Goal: Transaction & Acquisition: Purchase product/service

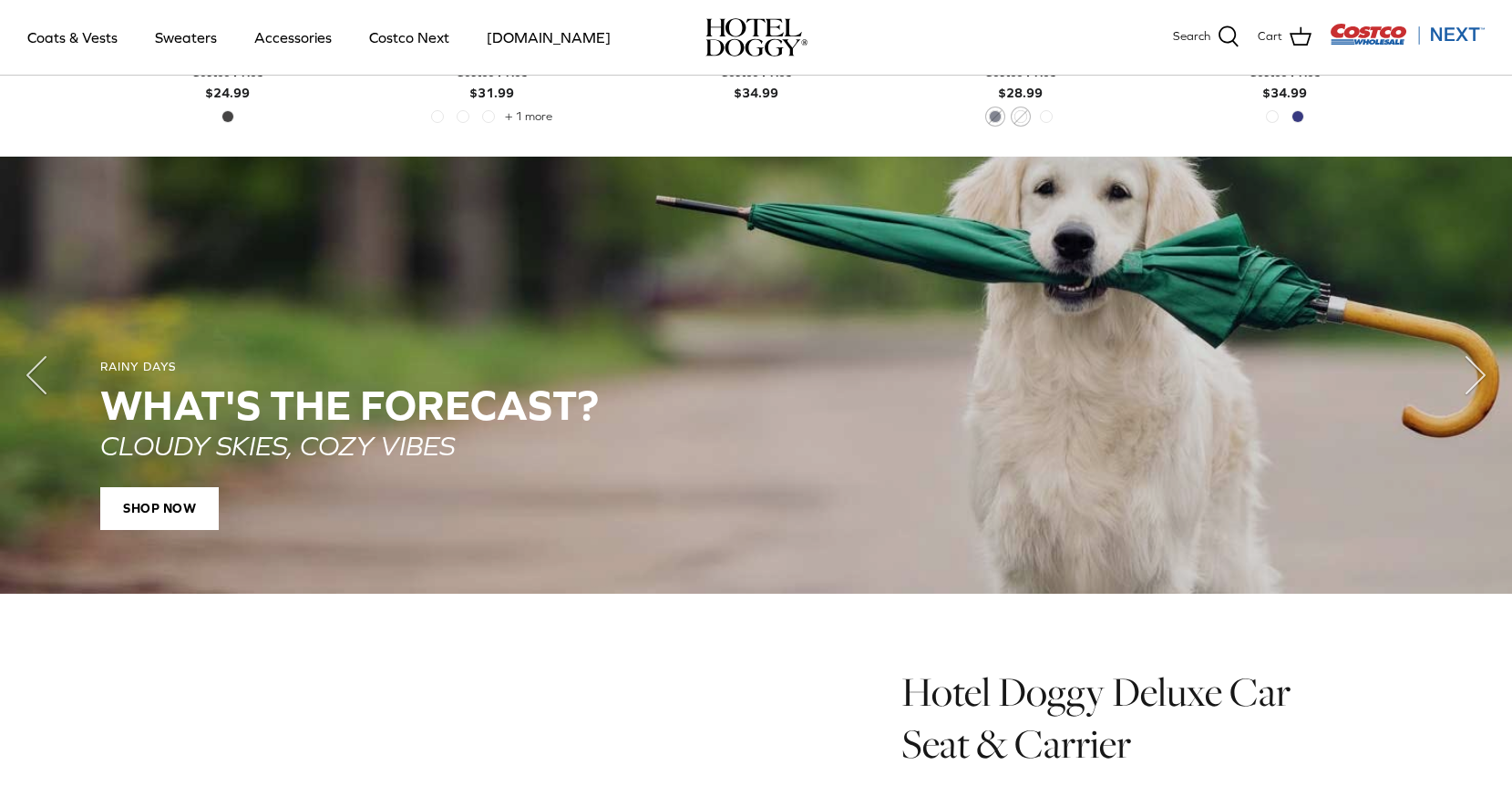
scroll to position [1173, 0]
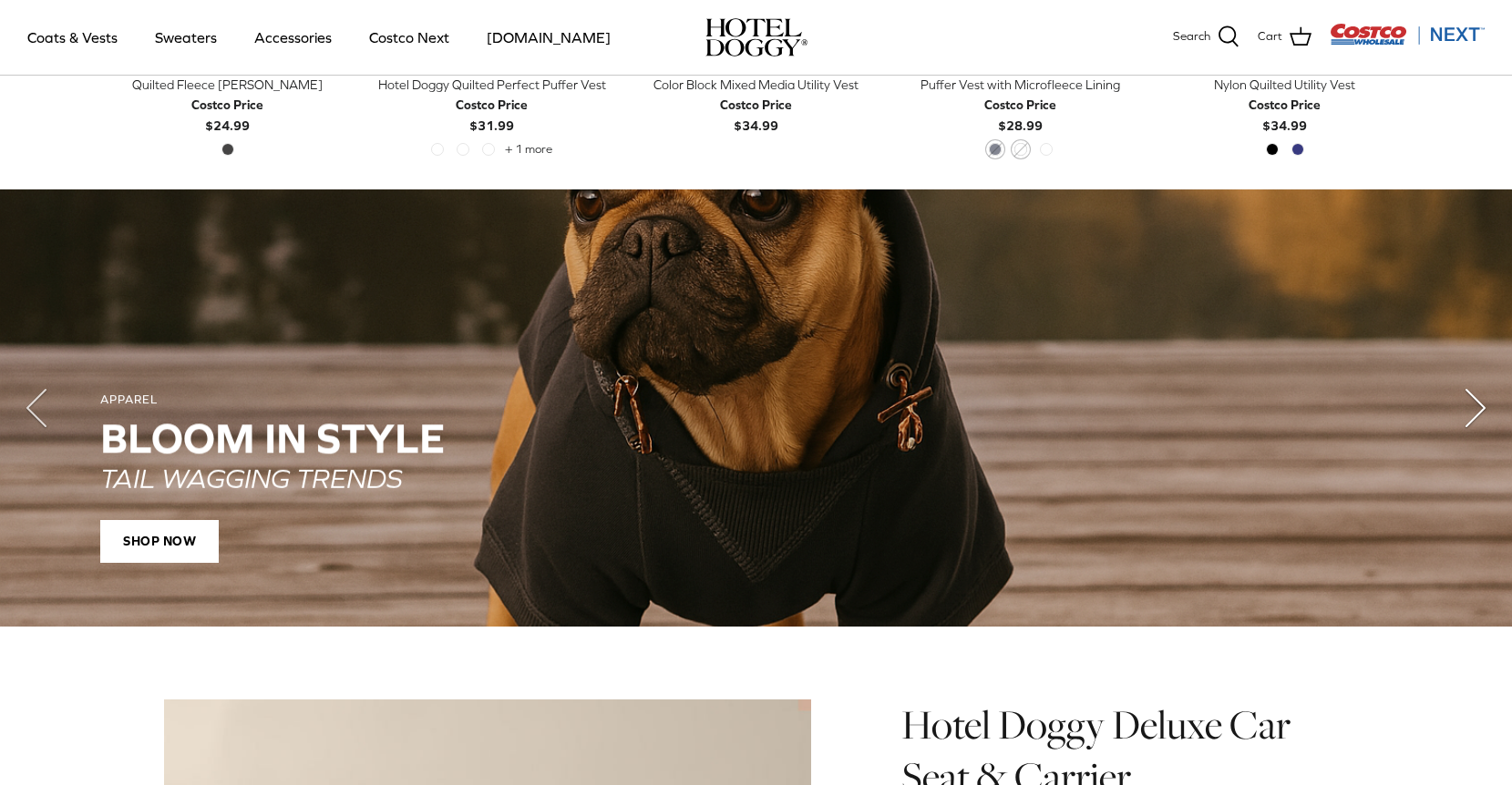
click at [1463, 415] on icon "Right" at bounding box center [1475, 408] width 73 height 73
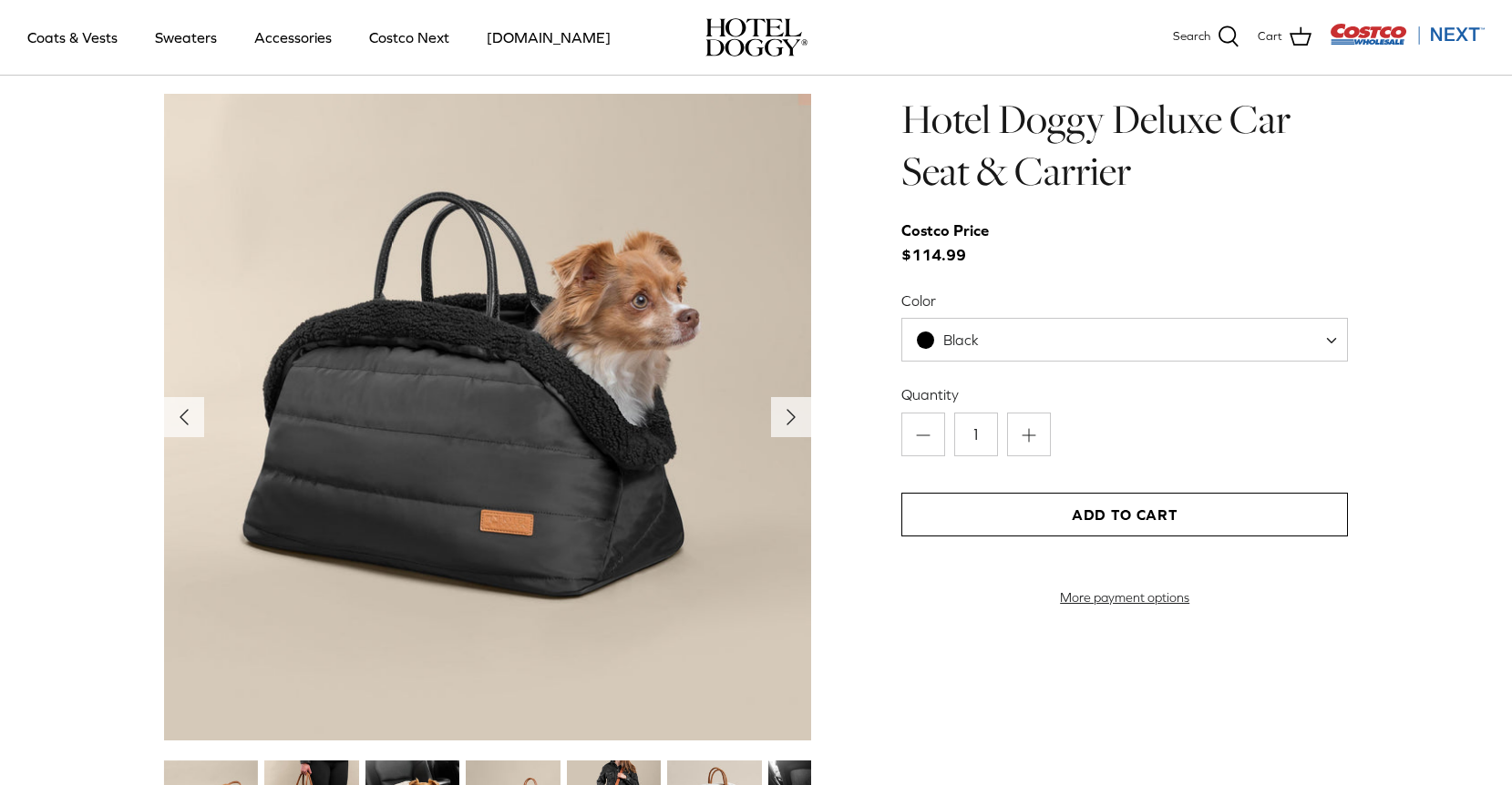
scroll to position [1782, 0]
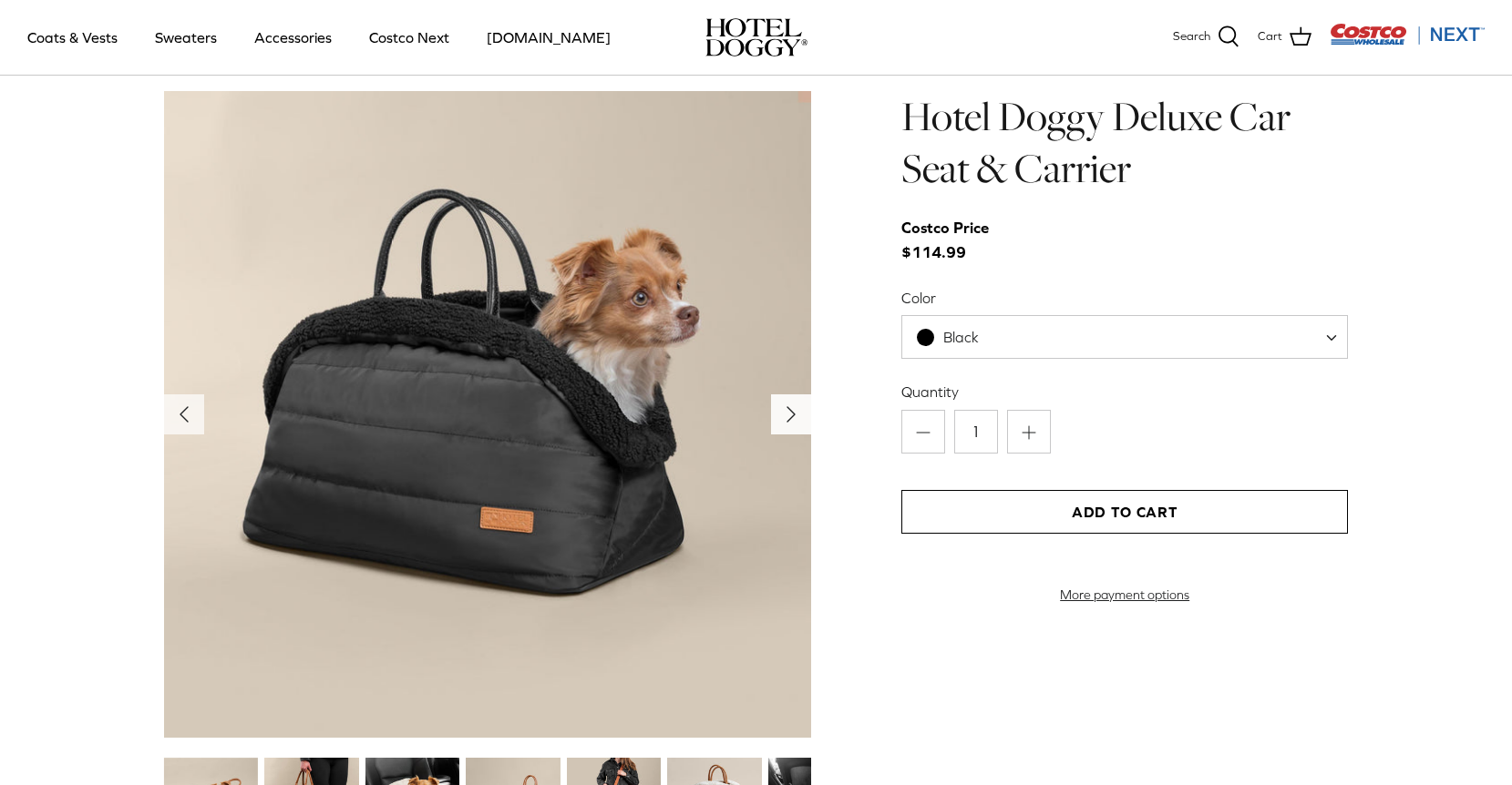
click at [781, 414] on icon "Right" at bounding box center [791, 414] width 29 height 29
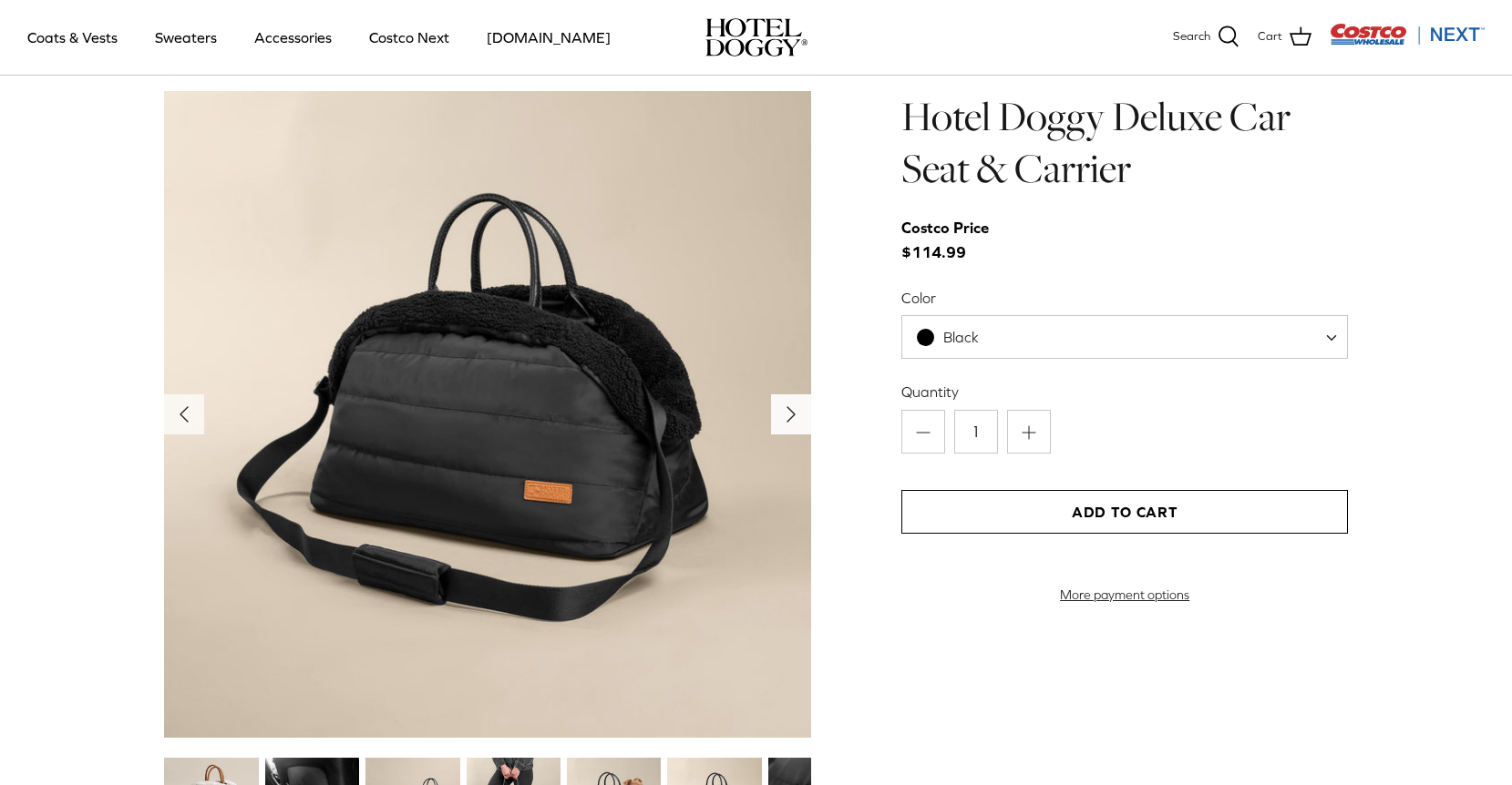
click at [783, 416] on icon "Right" at bounding box center [791, 414] width 29 height 29
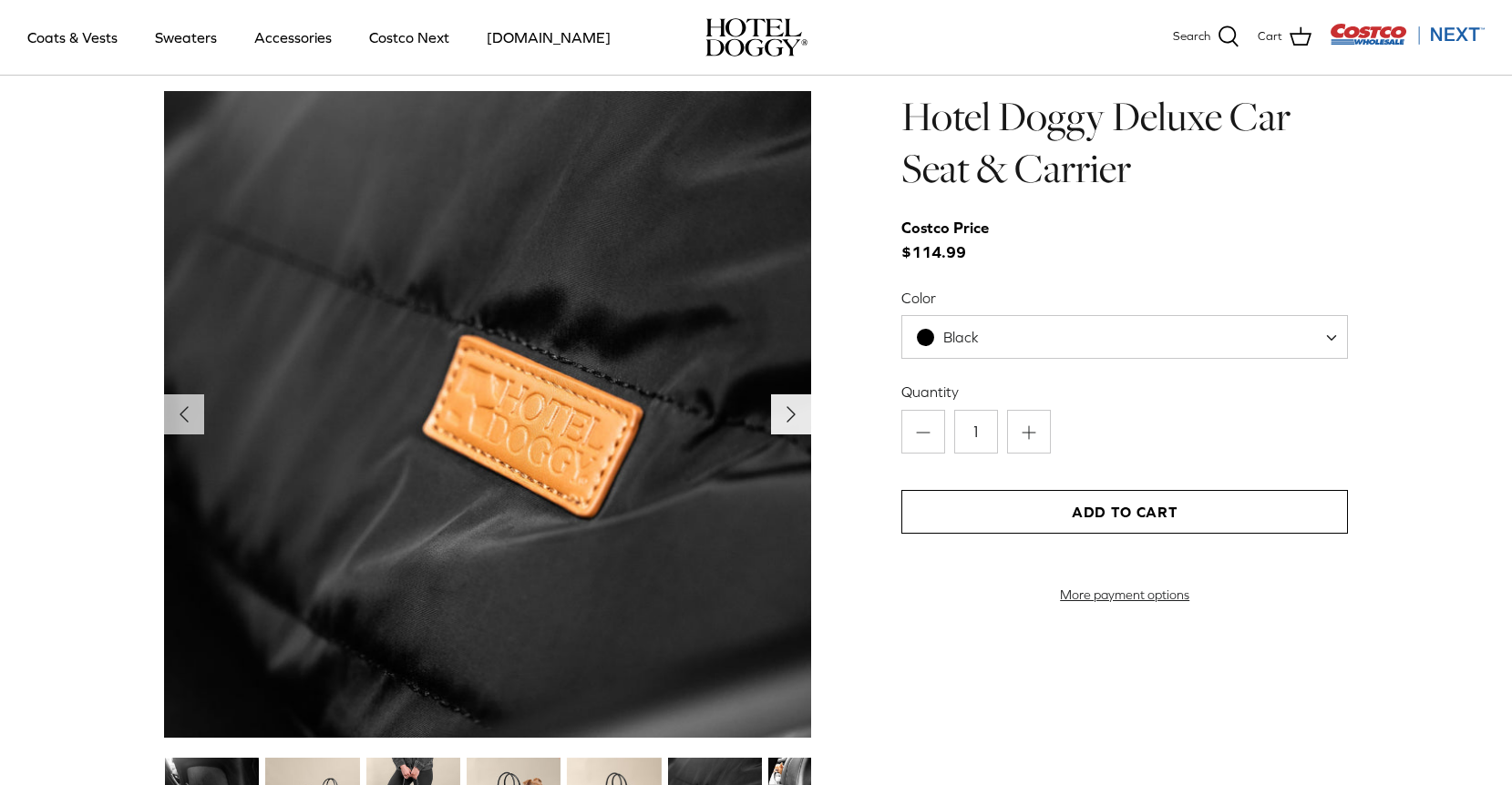
click at [783, 416] on icon "Right" at bounding box center [791, 414] width 29 height 29
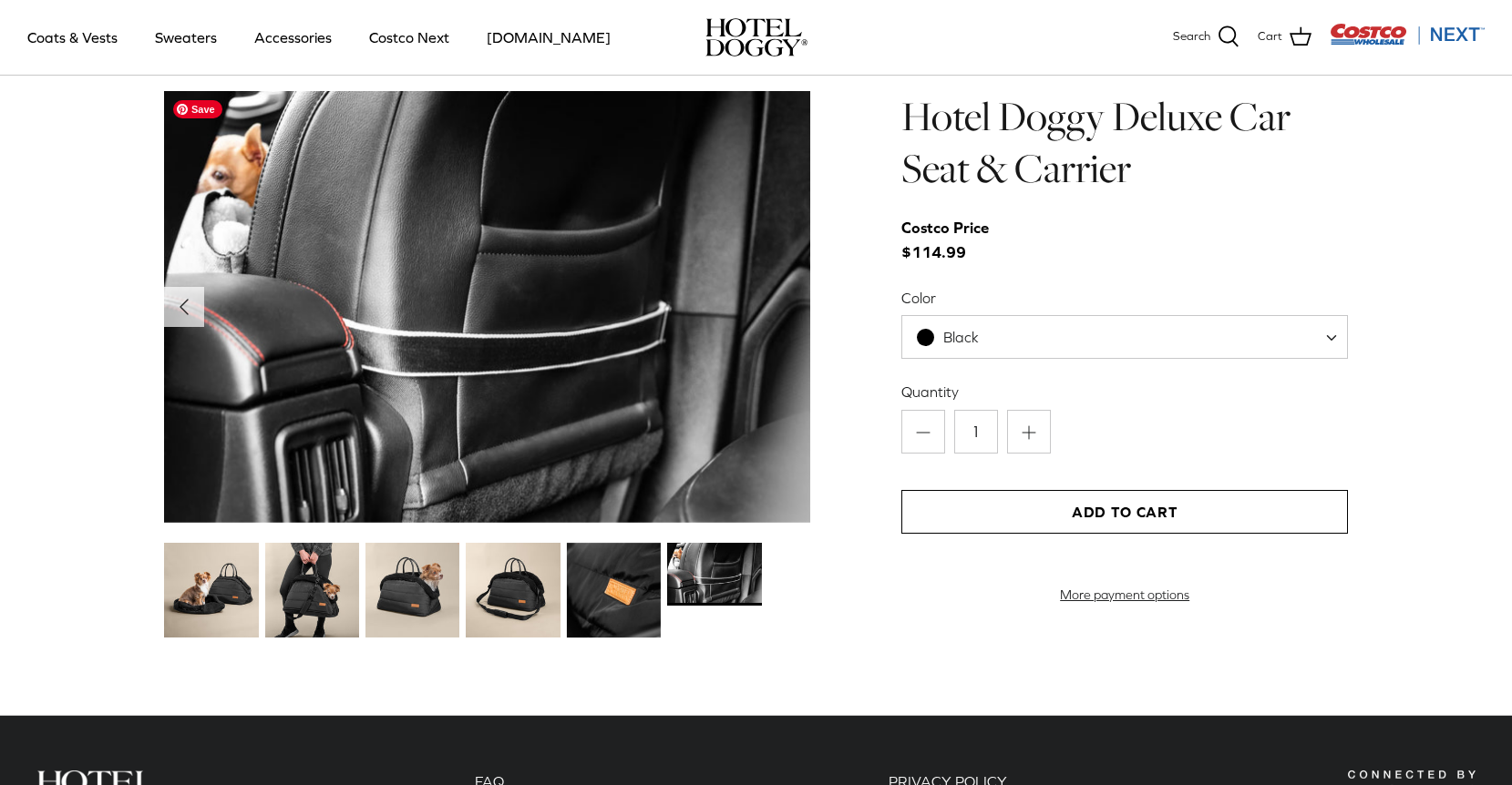
click at [784, 419] on img at bounding box center [488, 307] width 647 height 432
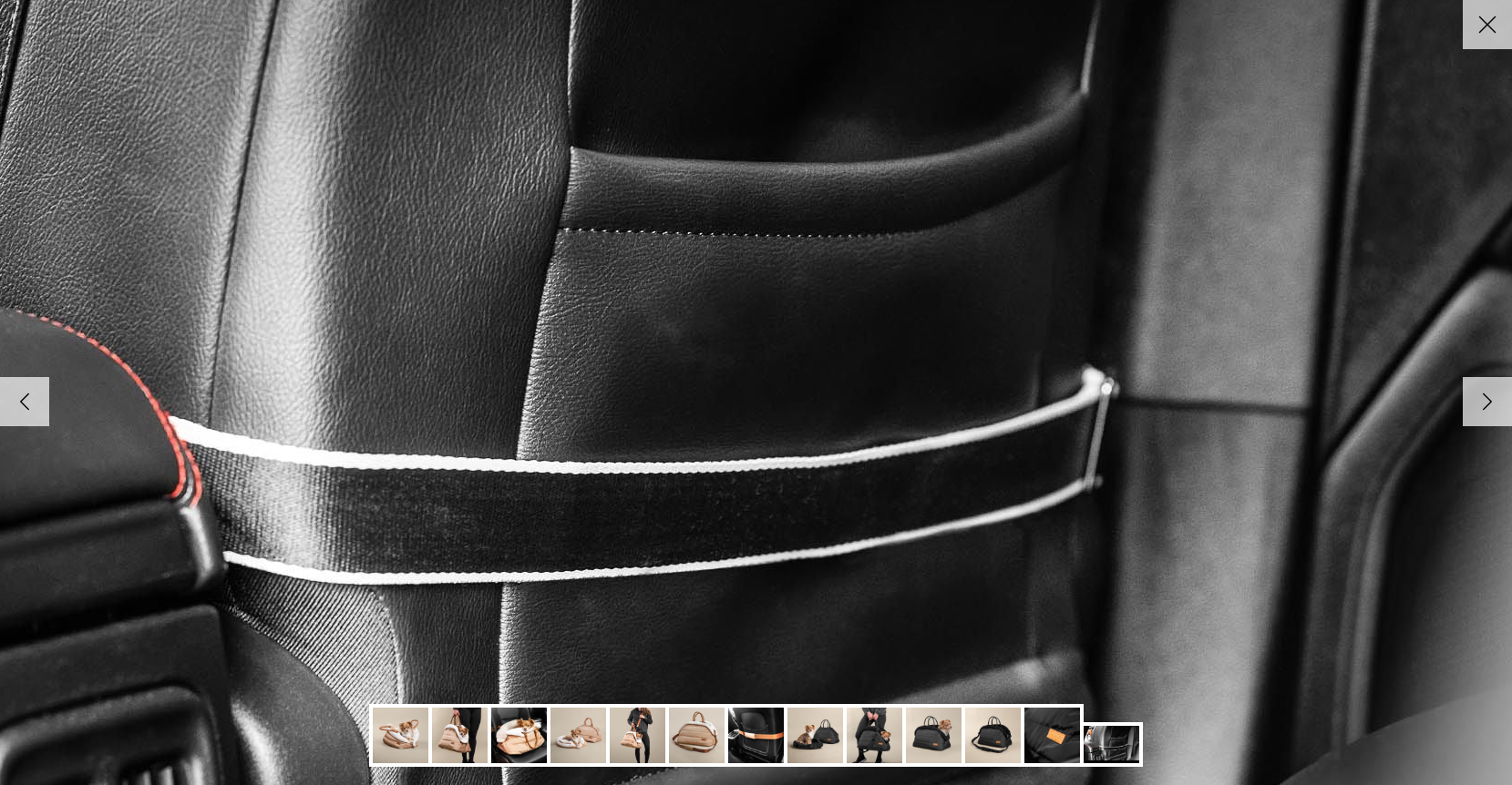
click at [1480, 408] on icon "Right" at bounding box center [1487, 402] width 31 height 31
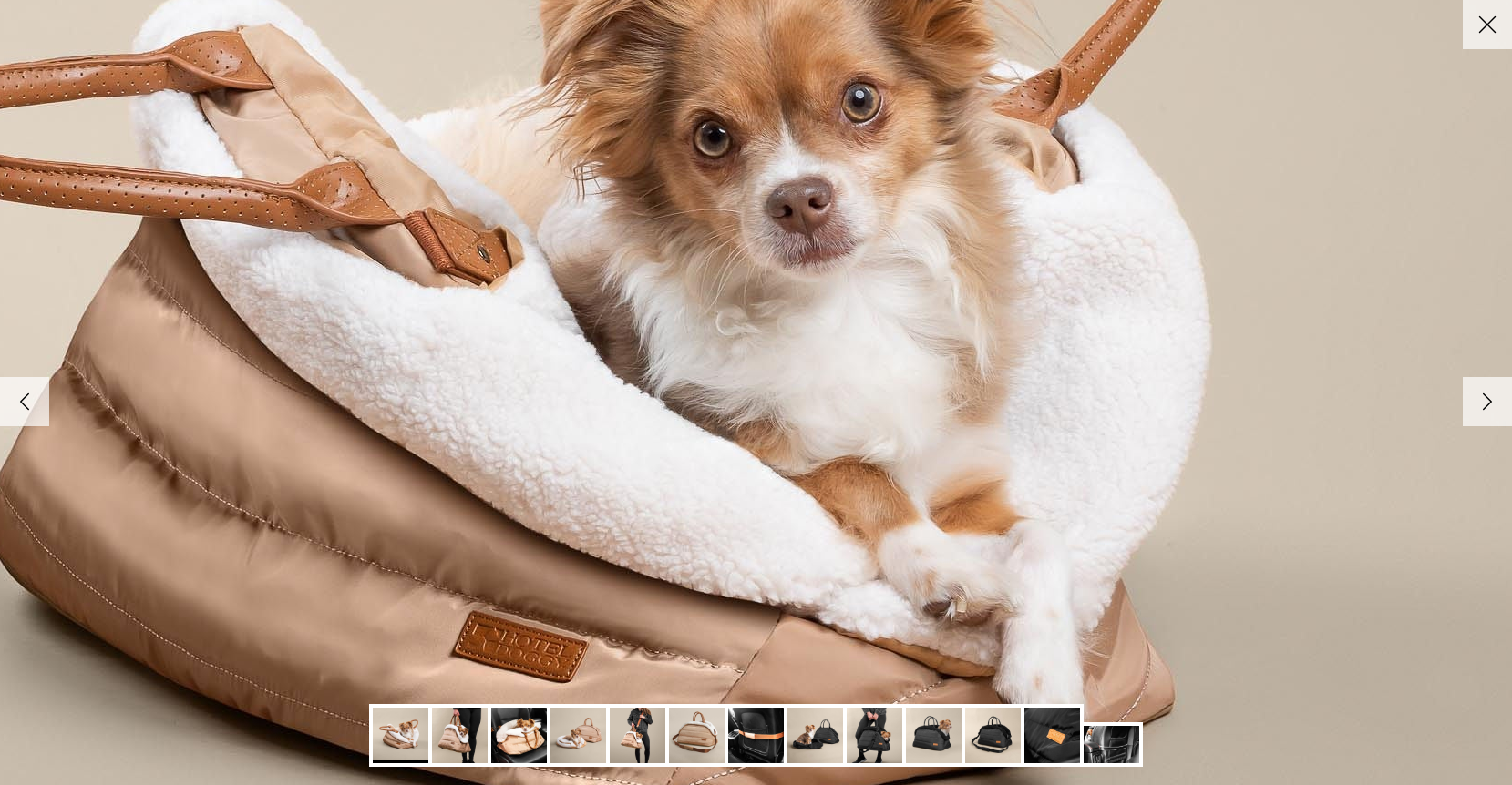
click at [1480, 409] on icon "Right" at bounding box center [1487, 402] width 31 height 31
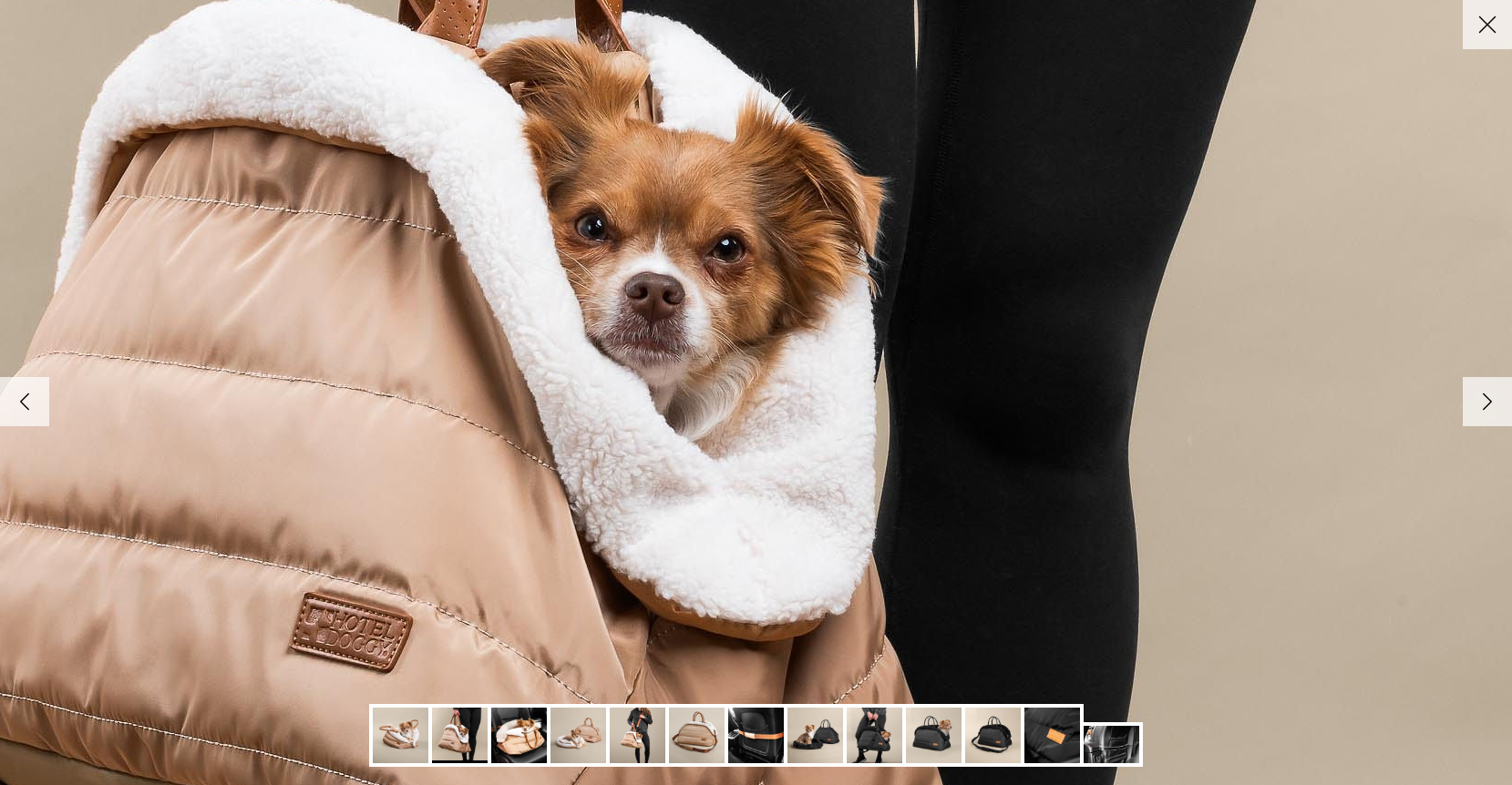
click at [1477, 410] on icon "Right" at bounding box center [1487, 402] width 31 height 31
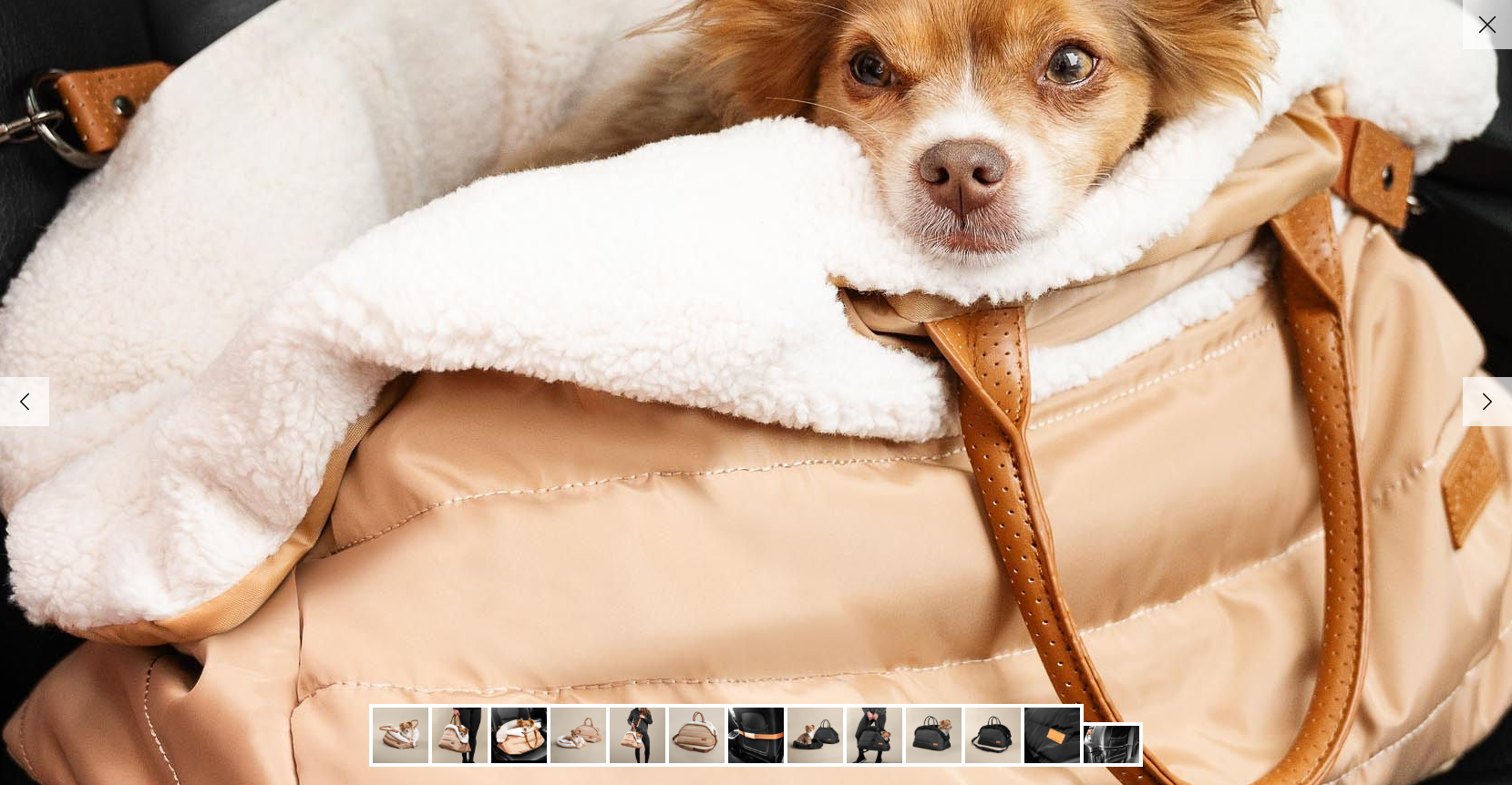
click at [1477, 410] on icon "Right" at bounding box center [1487, 402] width 31 height 31
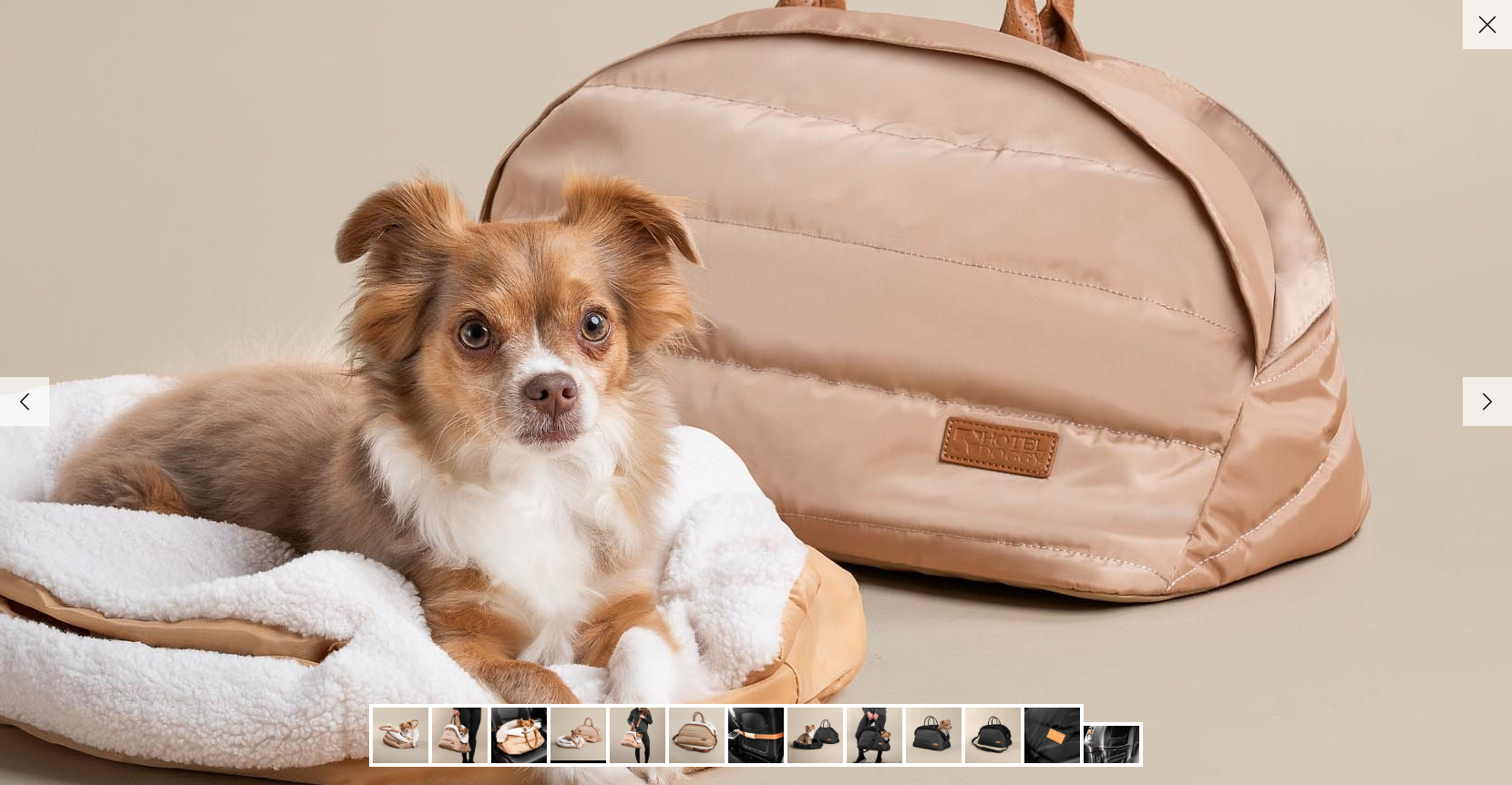
click at [1476, 410] on icon "Right" at bounding box center [1487, 402] width 31 height 31
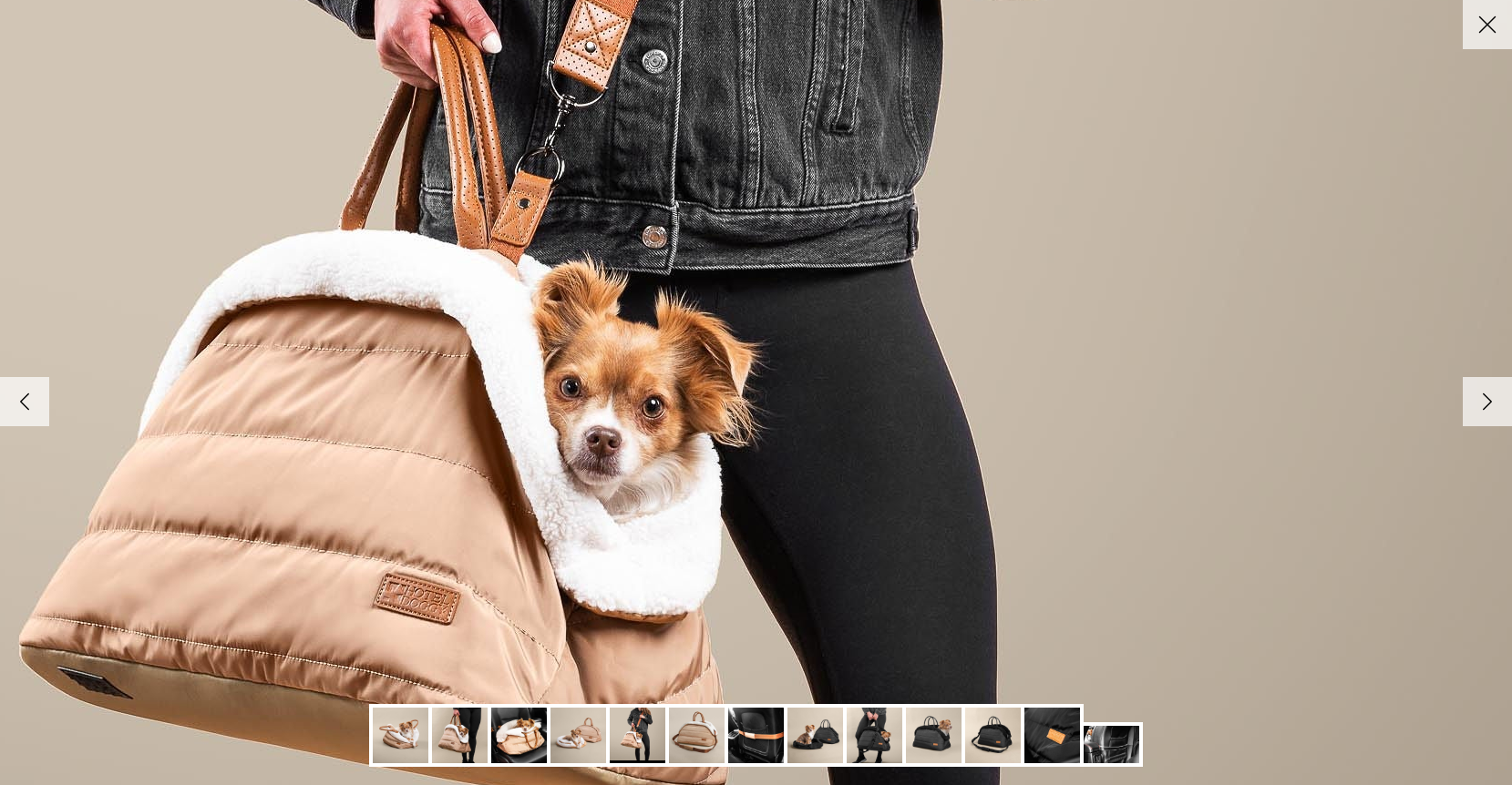
click at [1475, 413] on icon "Right" at bounding box center [1487, 402] width 31 height 31
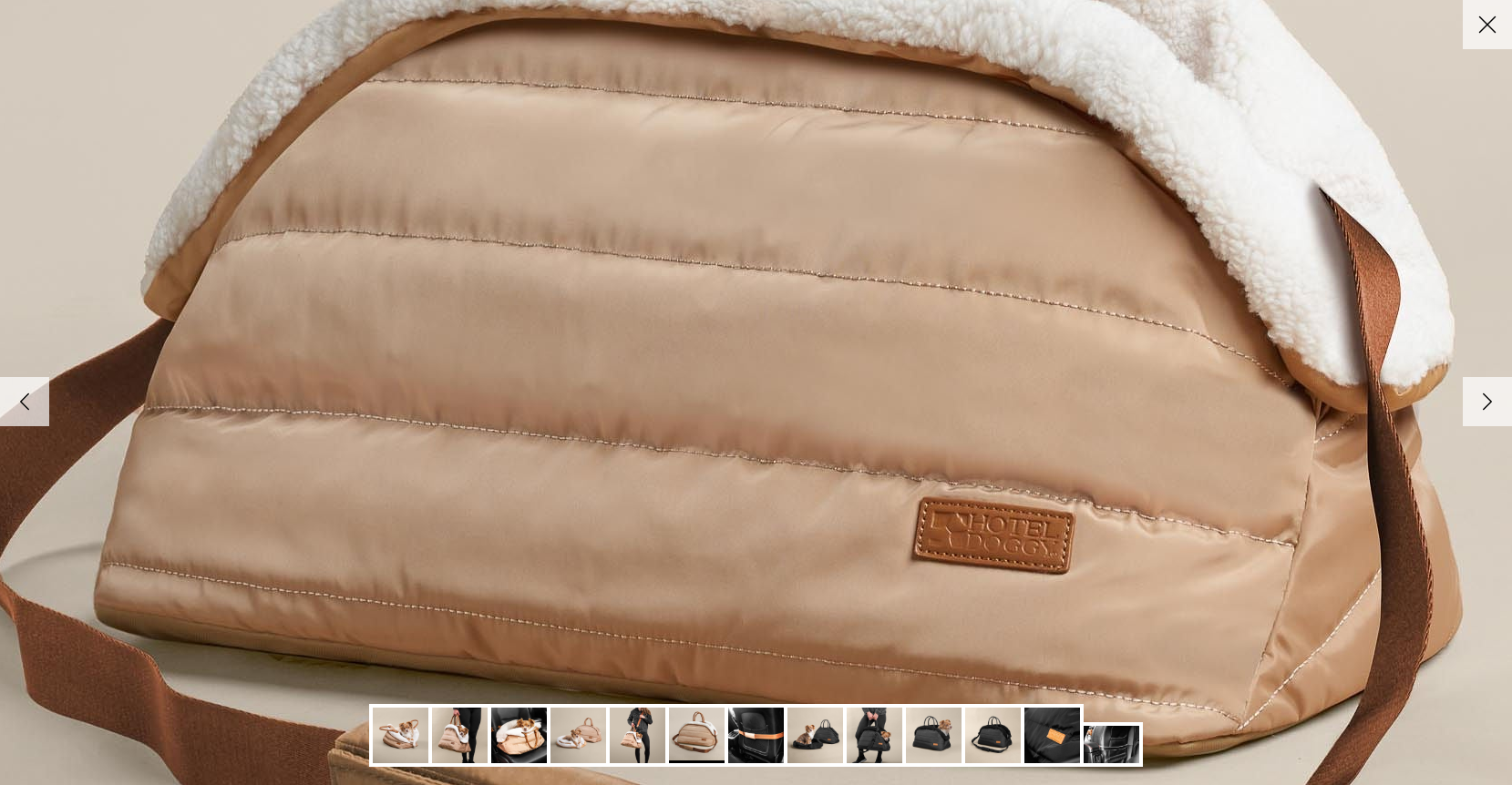
click at [1475, 413] on icon "Right" at bounding box center [1487, 402] width 31 height 31
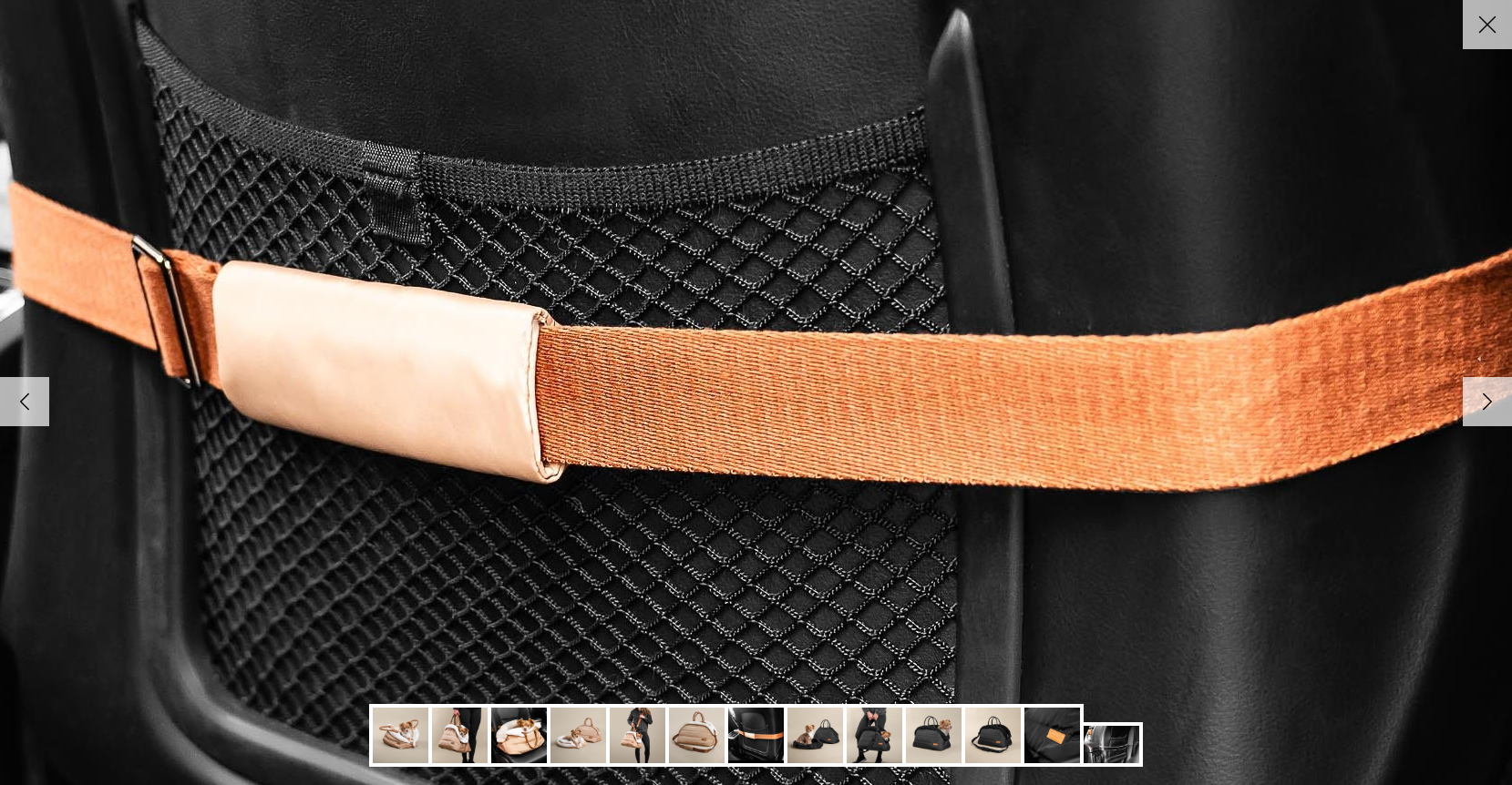
click at [1475, 413] on icon "Right" at bounding box center [1487, 402] width 31 height 31
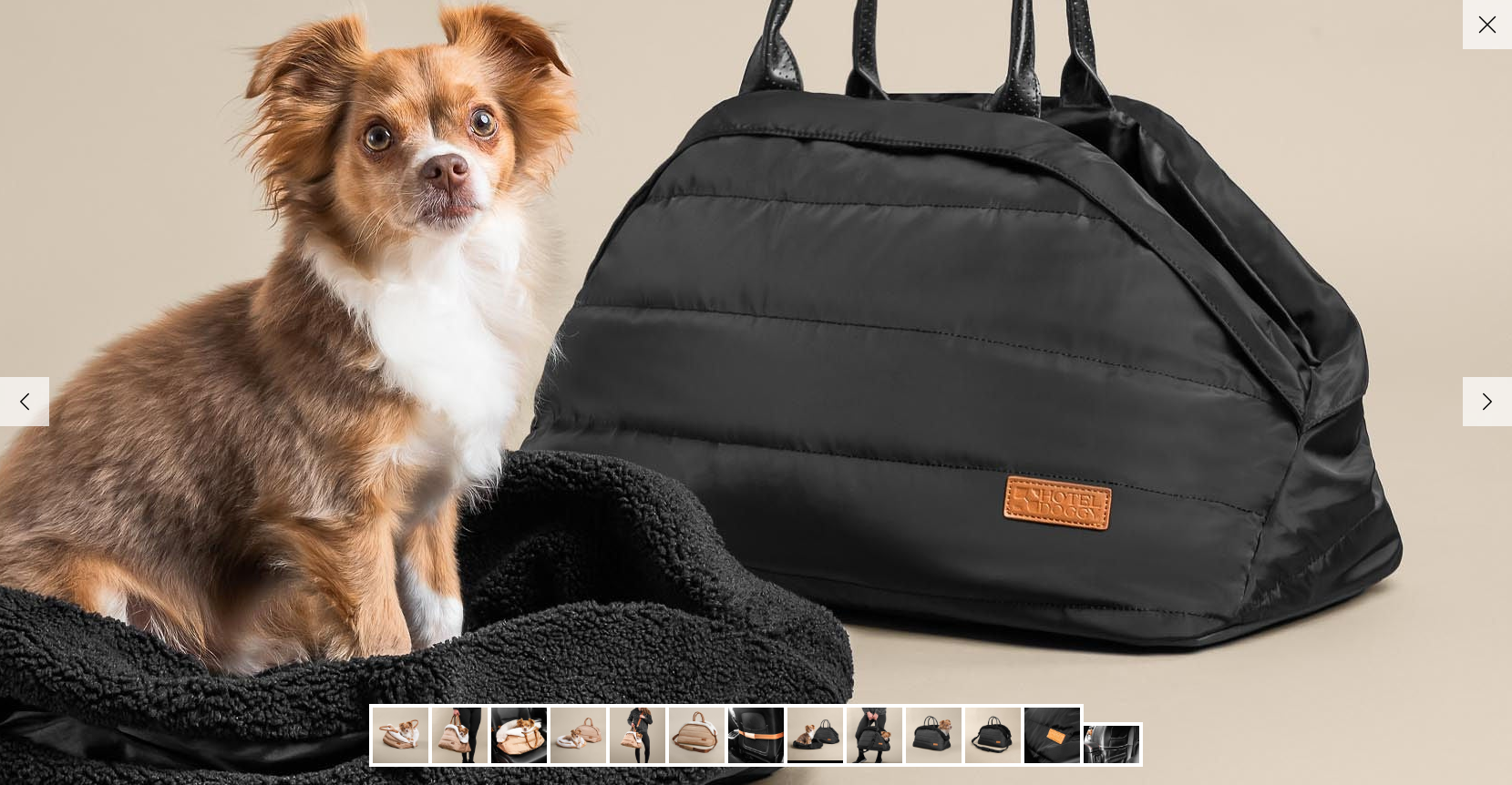
click at [1475, 414] on icon "Right" at bounding box center [1487, 402] width 31 height 31
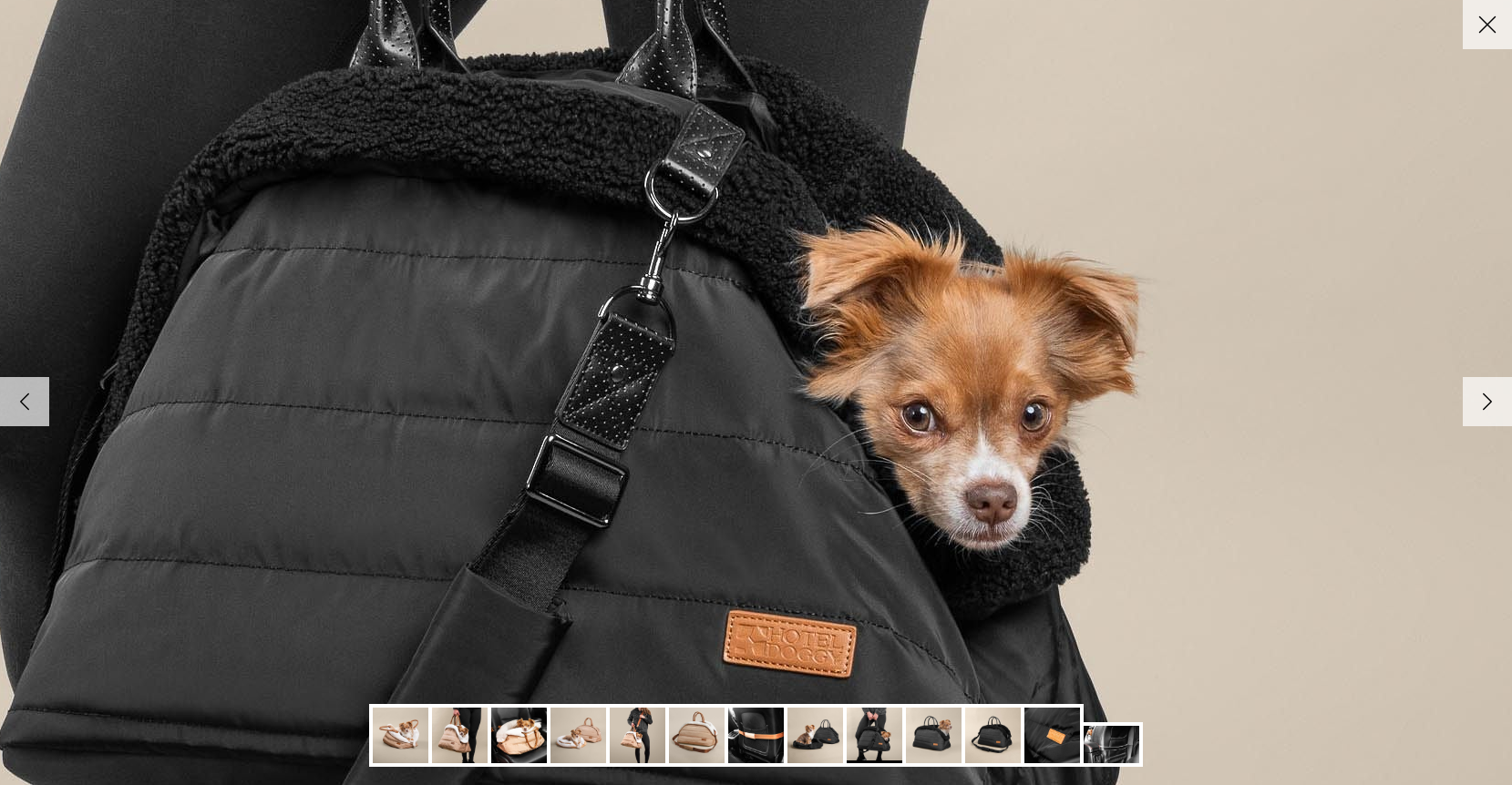
click at [1492, 413] on icon "Right" at bounding box center [1487, 402] width 31 height 31
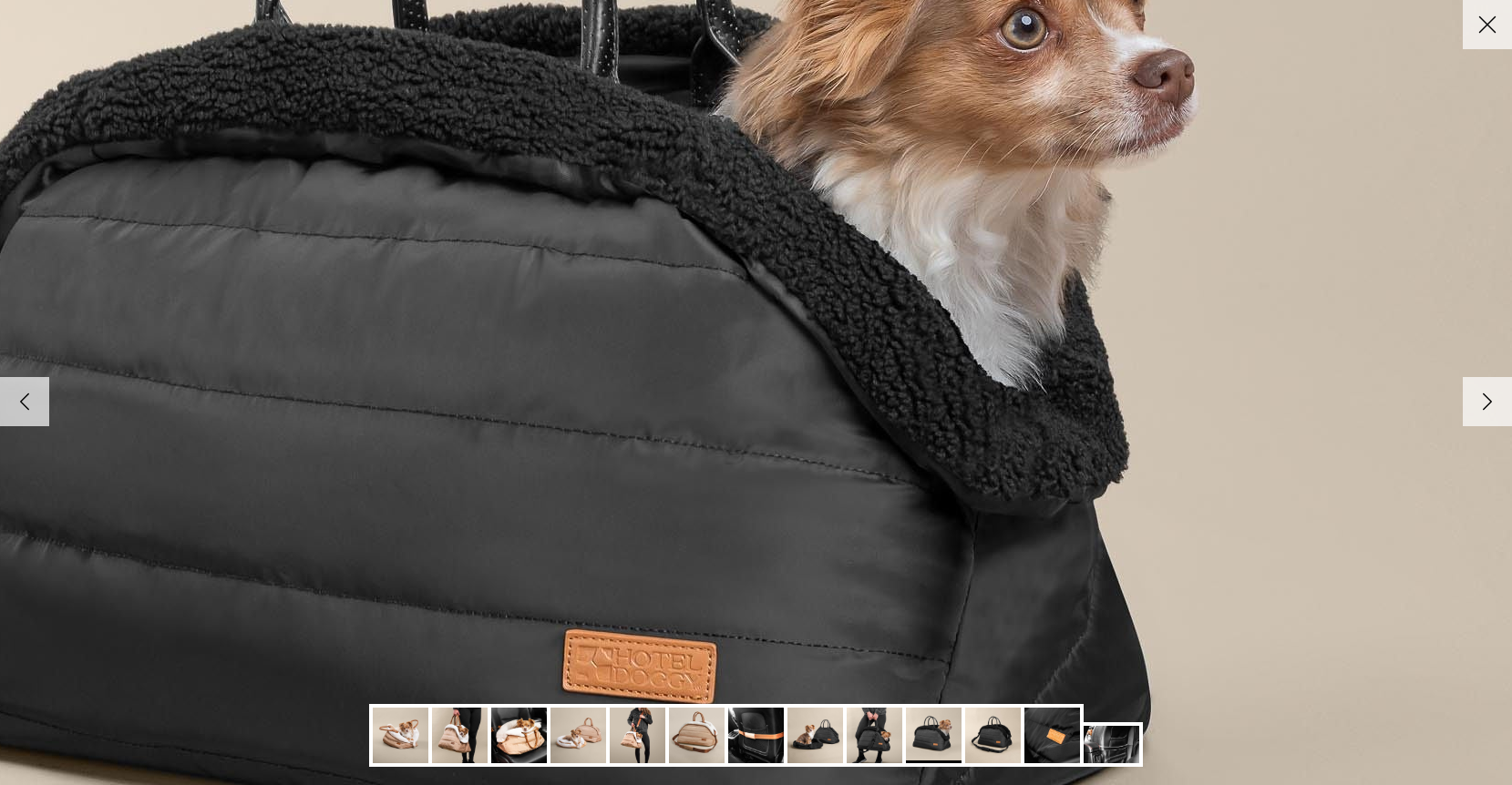
click at [1491, 414] on icon "Right" at bounding box center [1487, 402] width 31 height 31
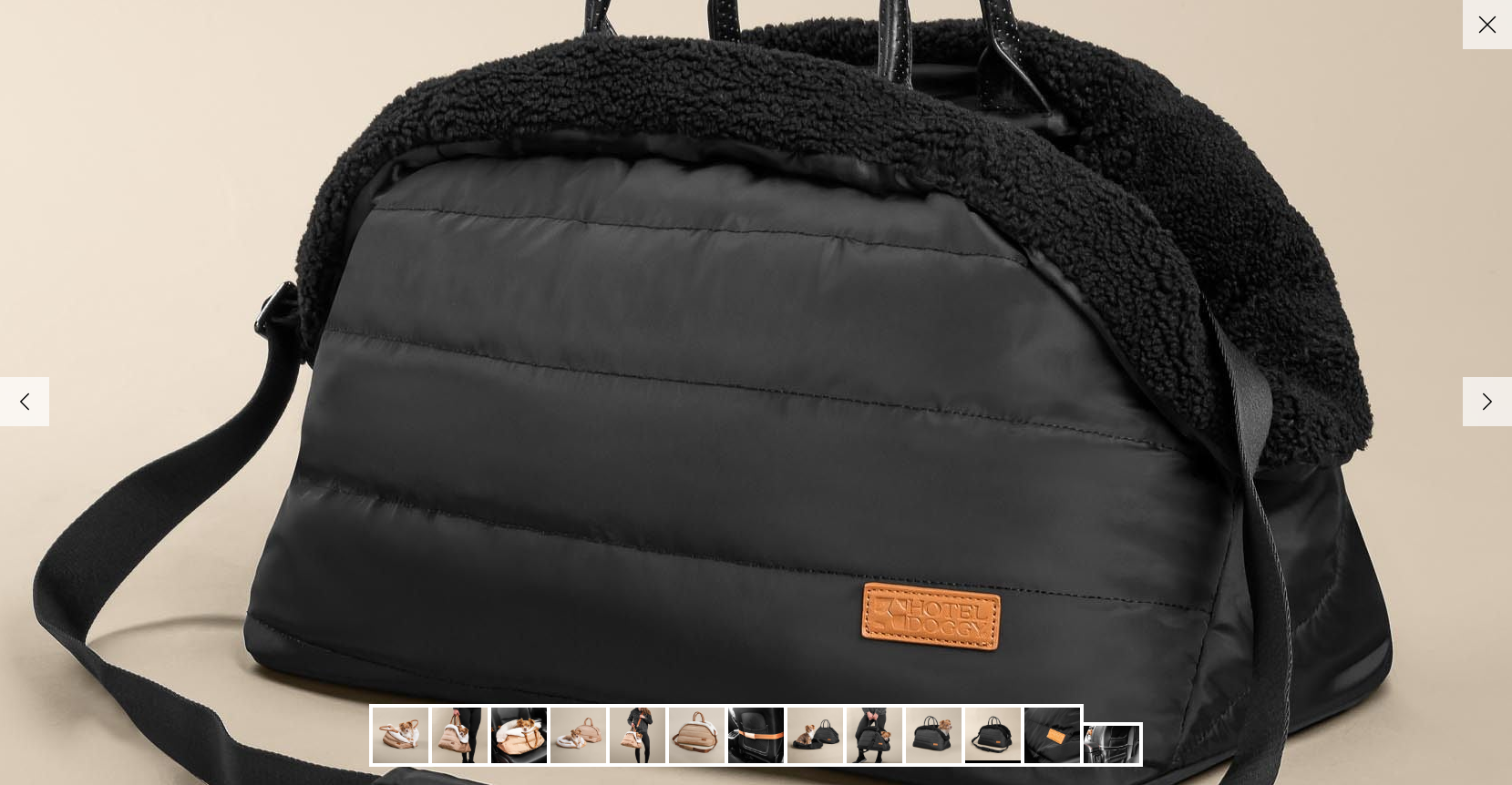
click at [1491, 414] on icon "Right" at bounding box center [1487, 402] width 31 height 31
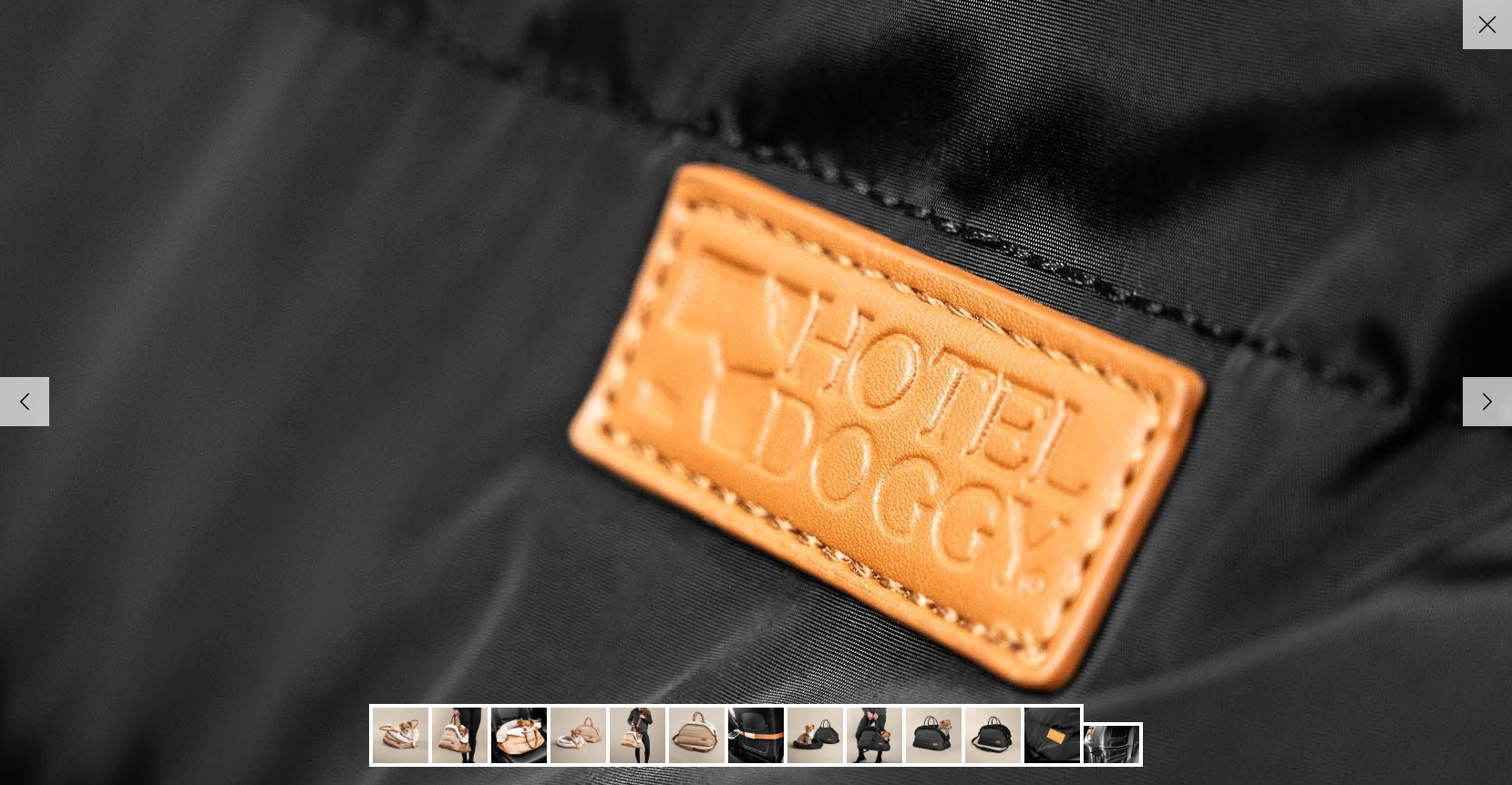
click at [1491, 414] on icon "Right" at bounding box center [1487, 402] width 31 height 31
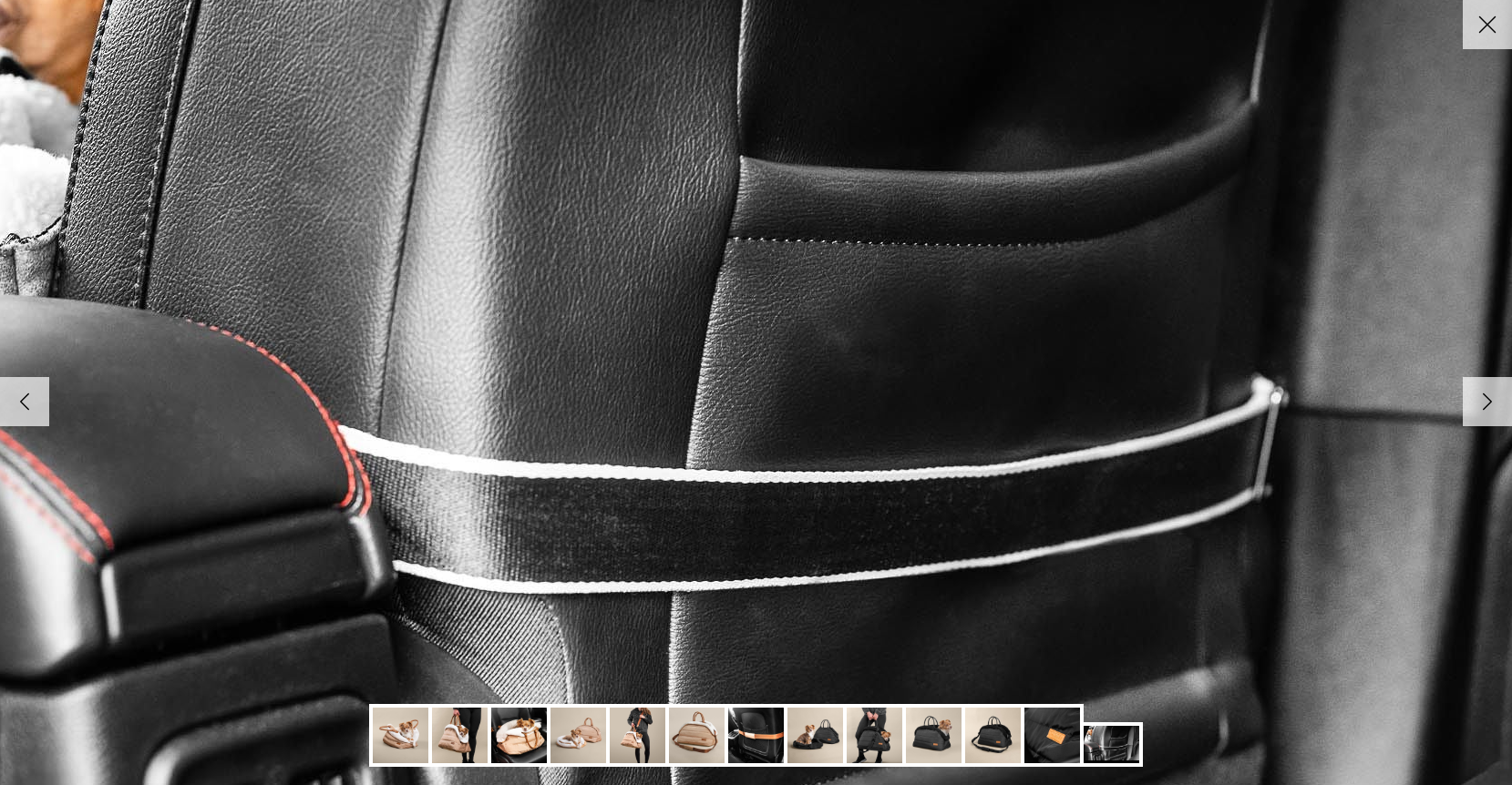
click at [1491, 414] on icon "Right" at bounding box center [1487, 402] width 31 height 31
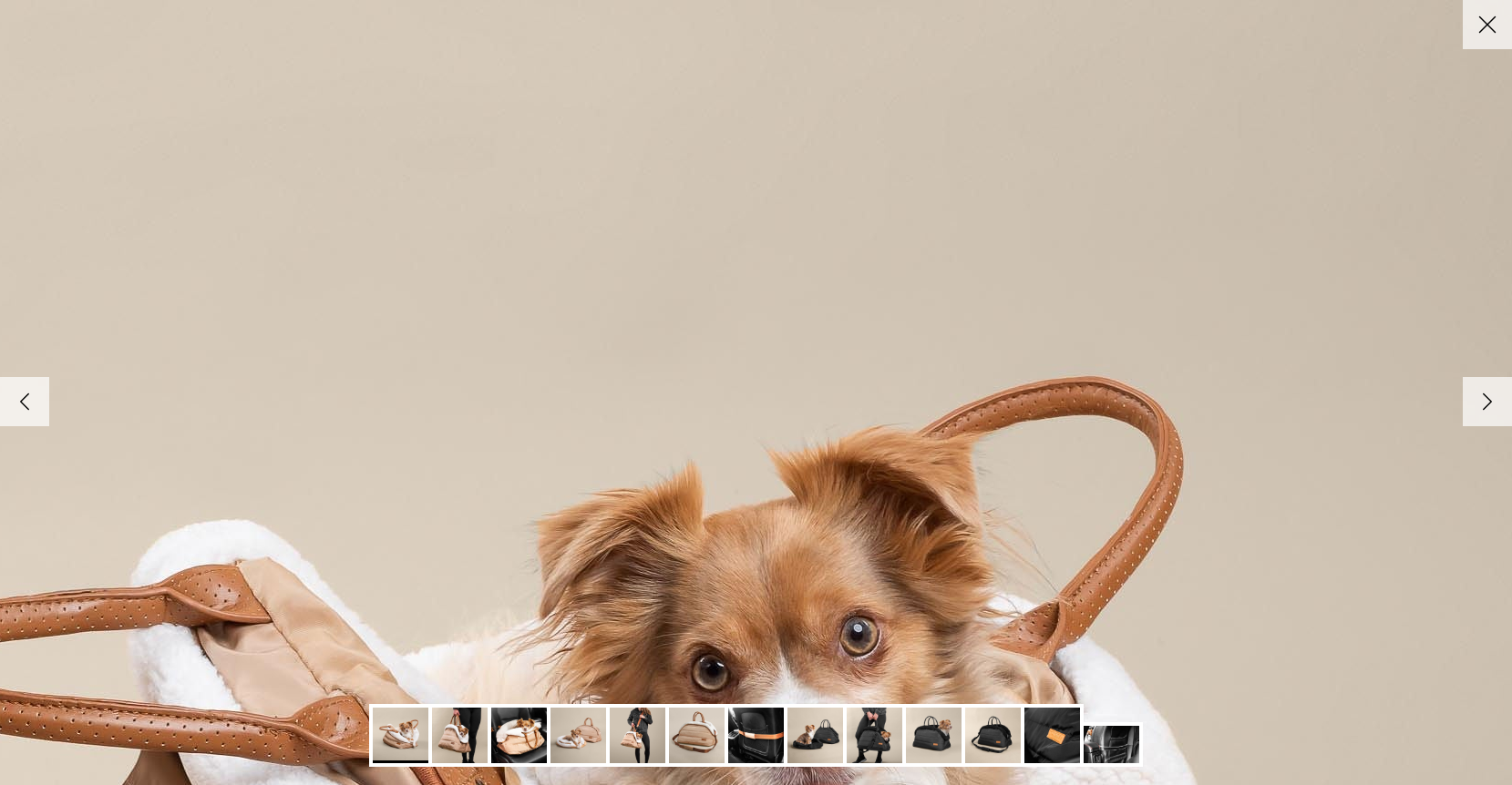
click at [1486, 21] on icon "Close" at bounding box center [1487, 25] width 31 height 31
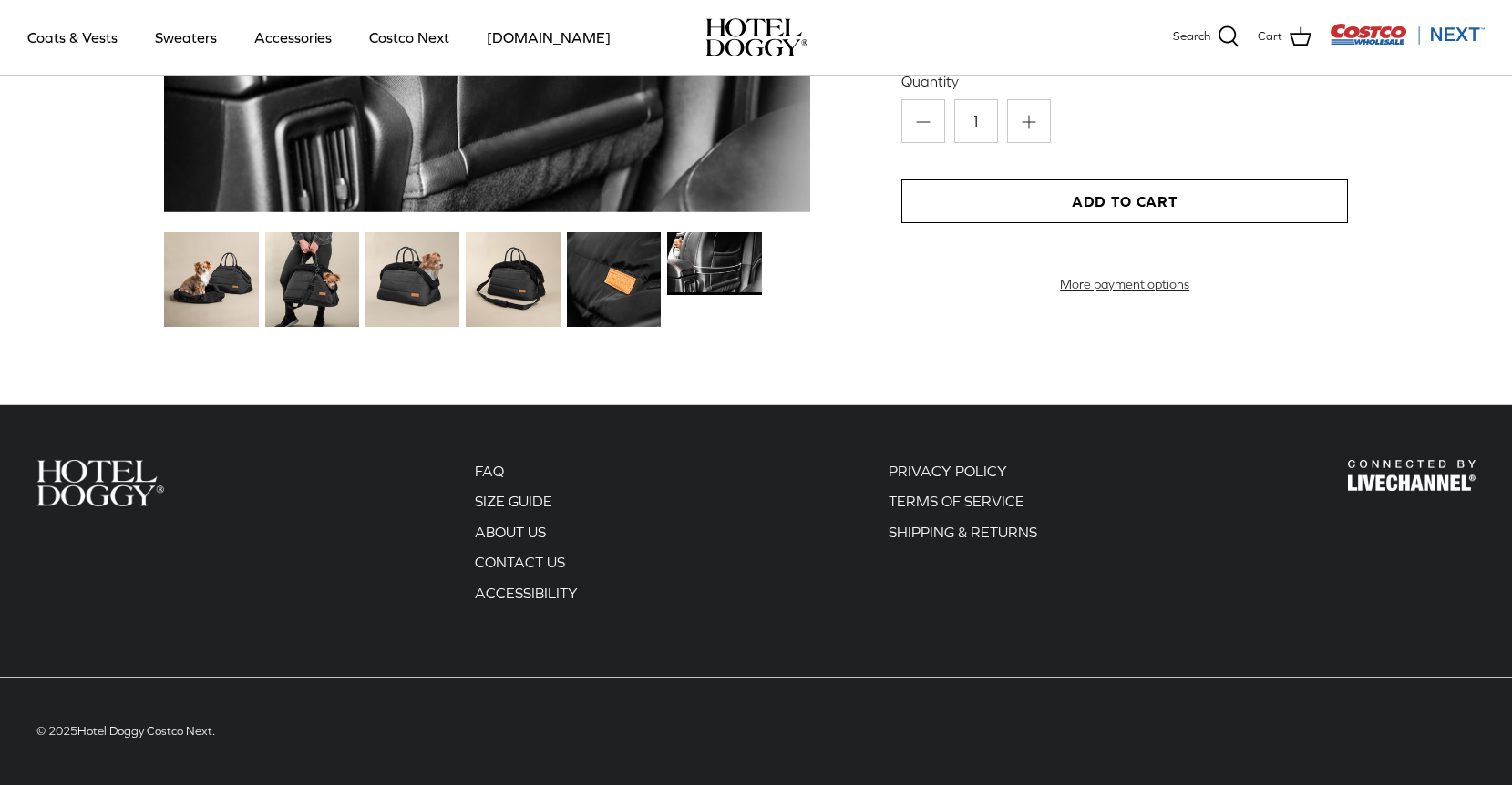
scroll to position [2097, 0]
click at [306, 35] on link "Accessories" at bounding box center [292, 37] width 110 height 62
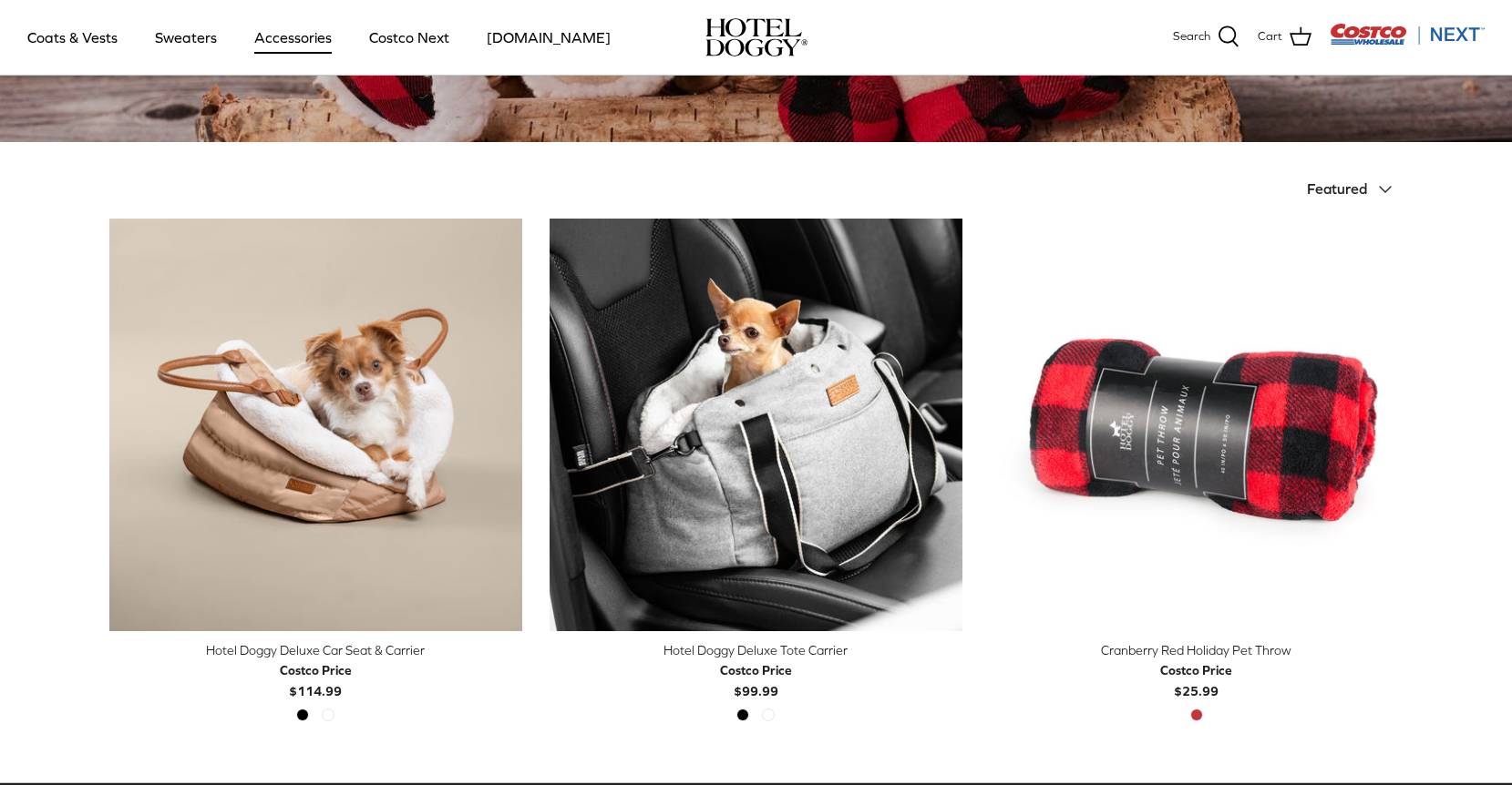
scroll to position [364, 0]
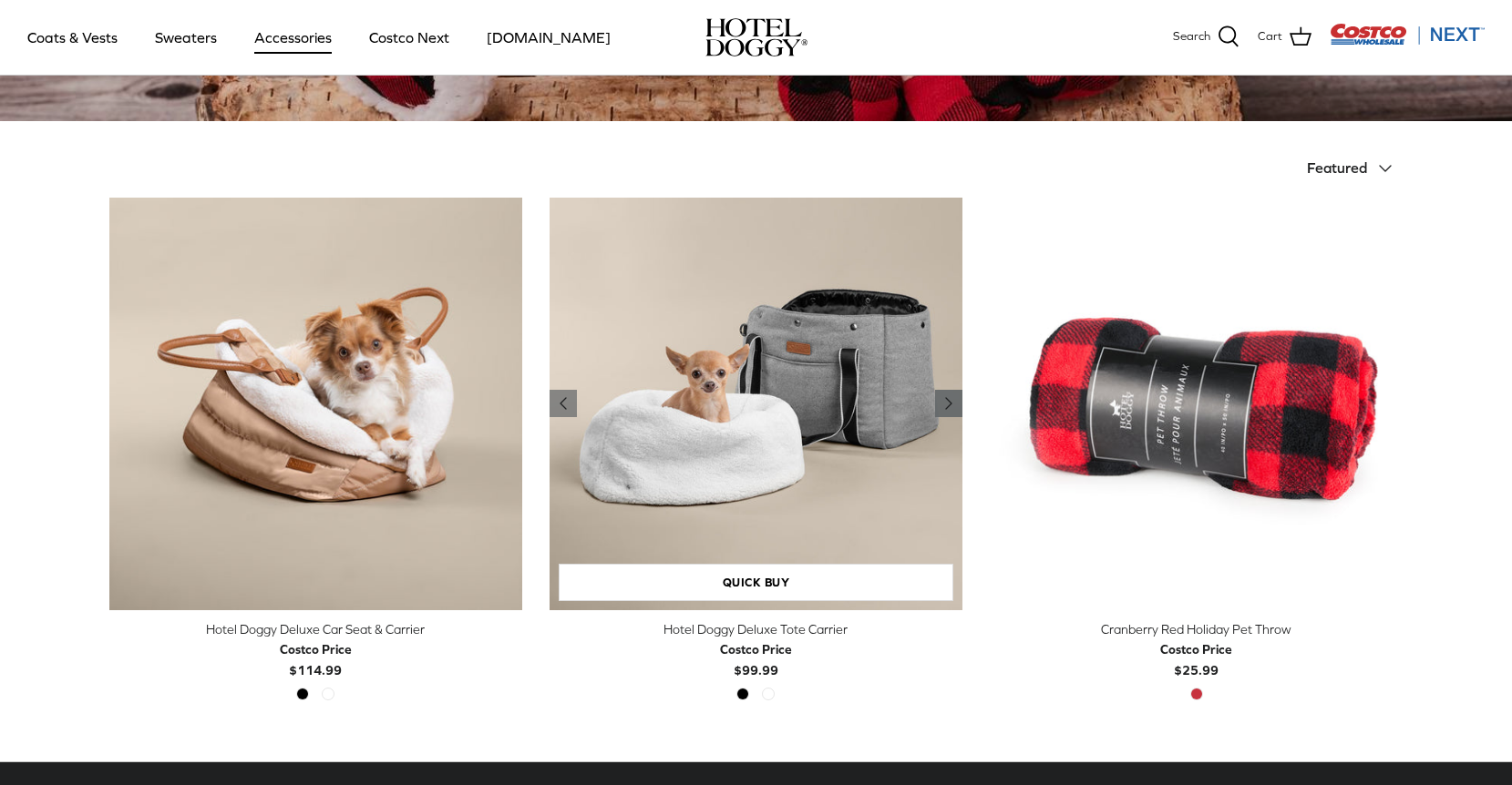
click at [952, 404] on icon "Right" at bounding box center [949, 403] width 22 height 22
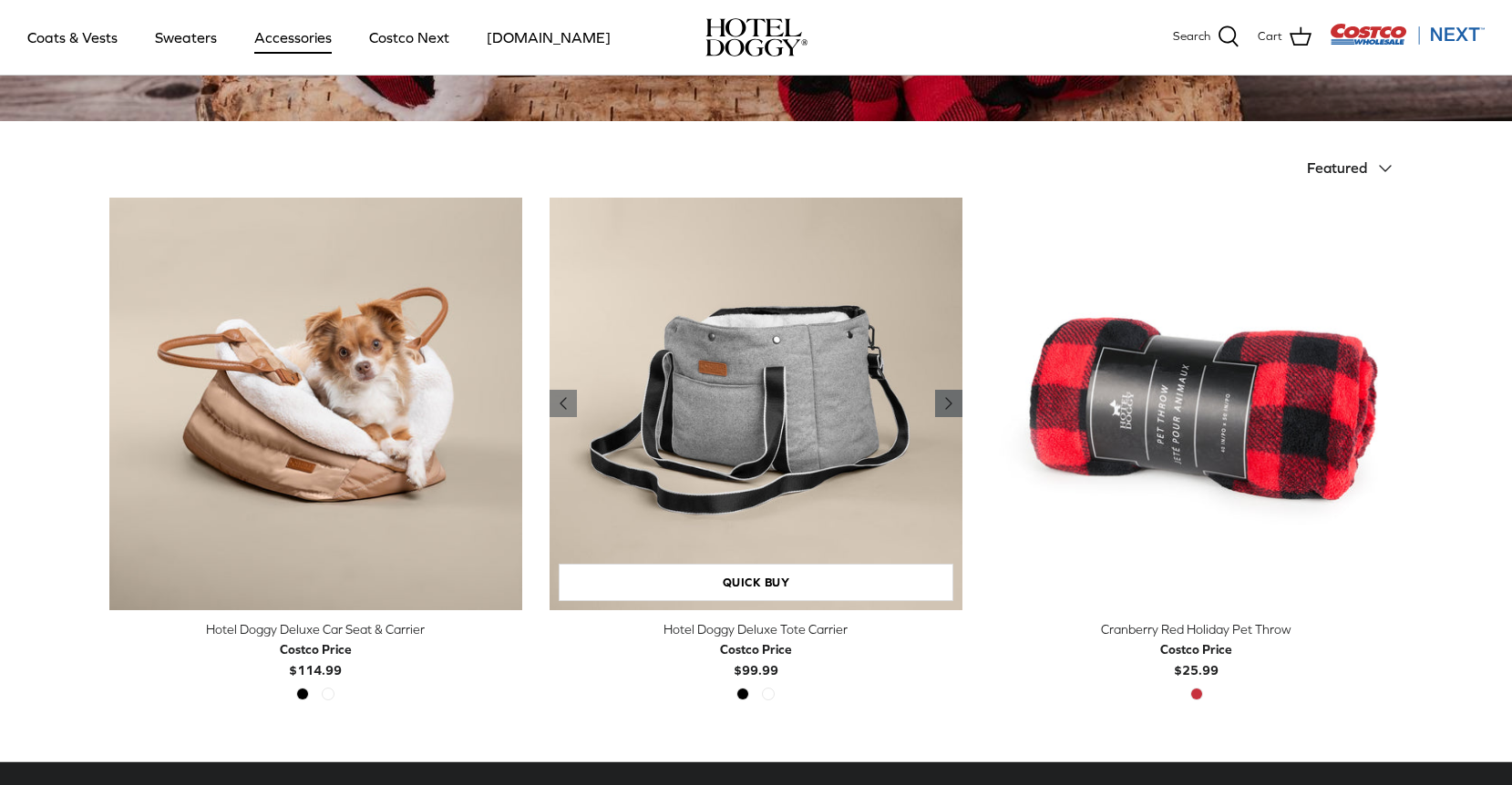
click at [952, 404] on icon "Right" at bounding box center [949, 403] width 22 height 22
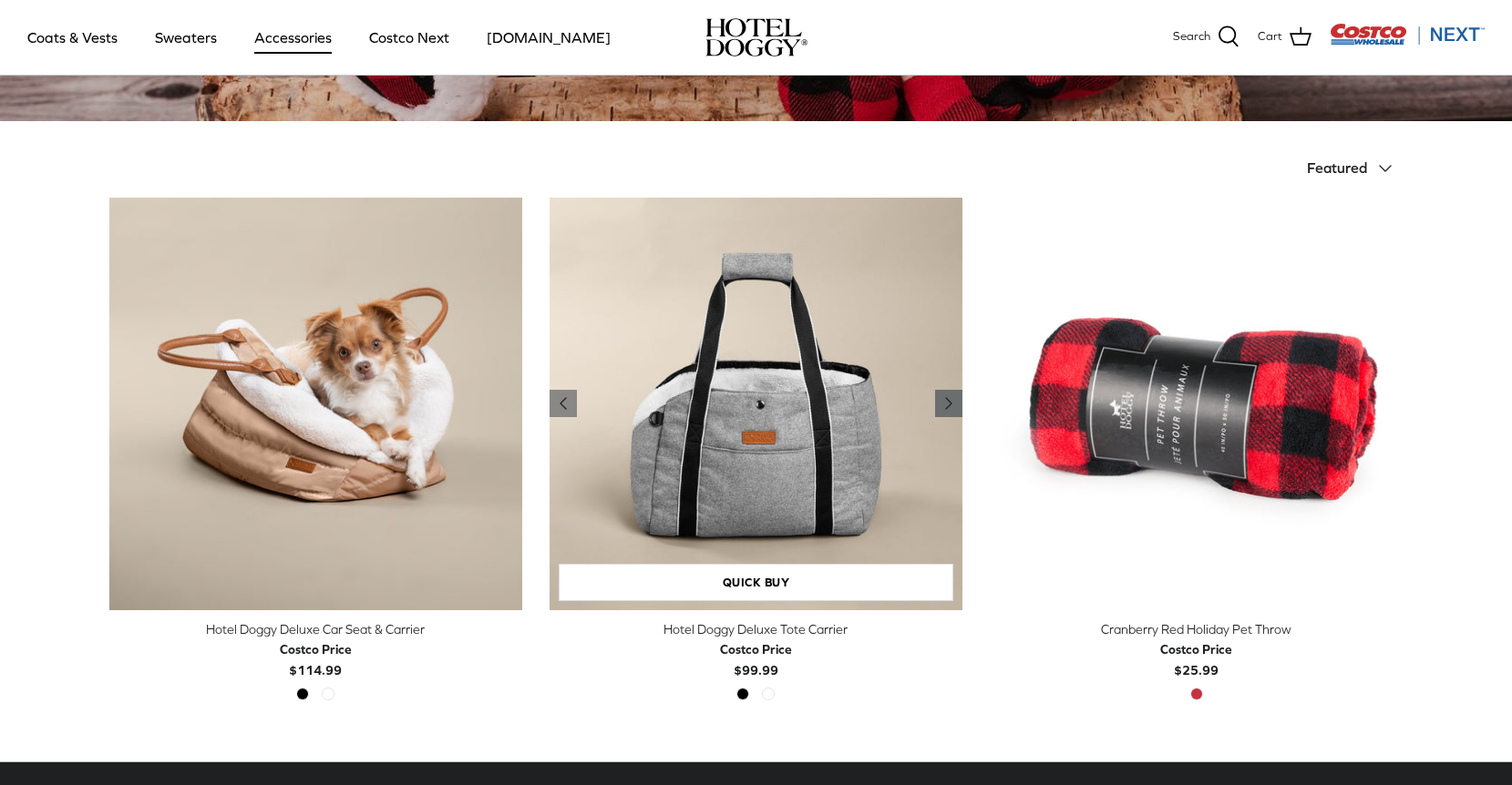
click at [952, 404] on icon "Right" at bounding box center [949, 403] width 22 height 22
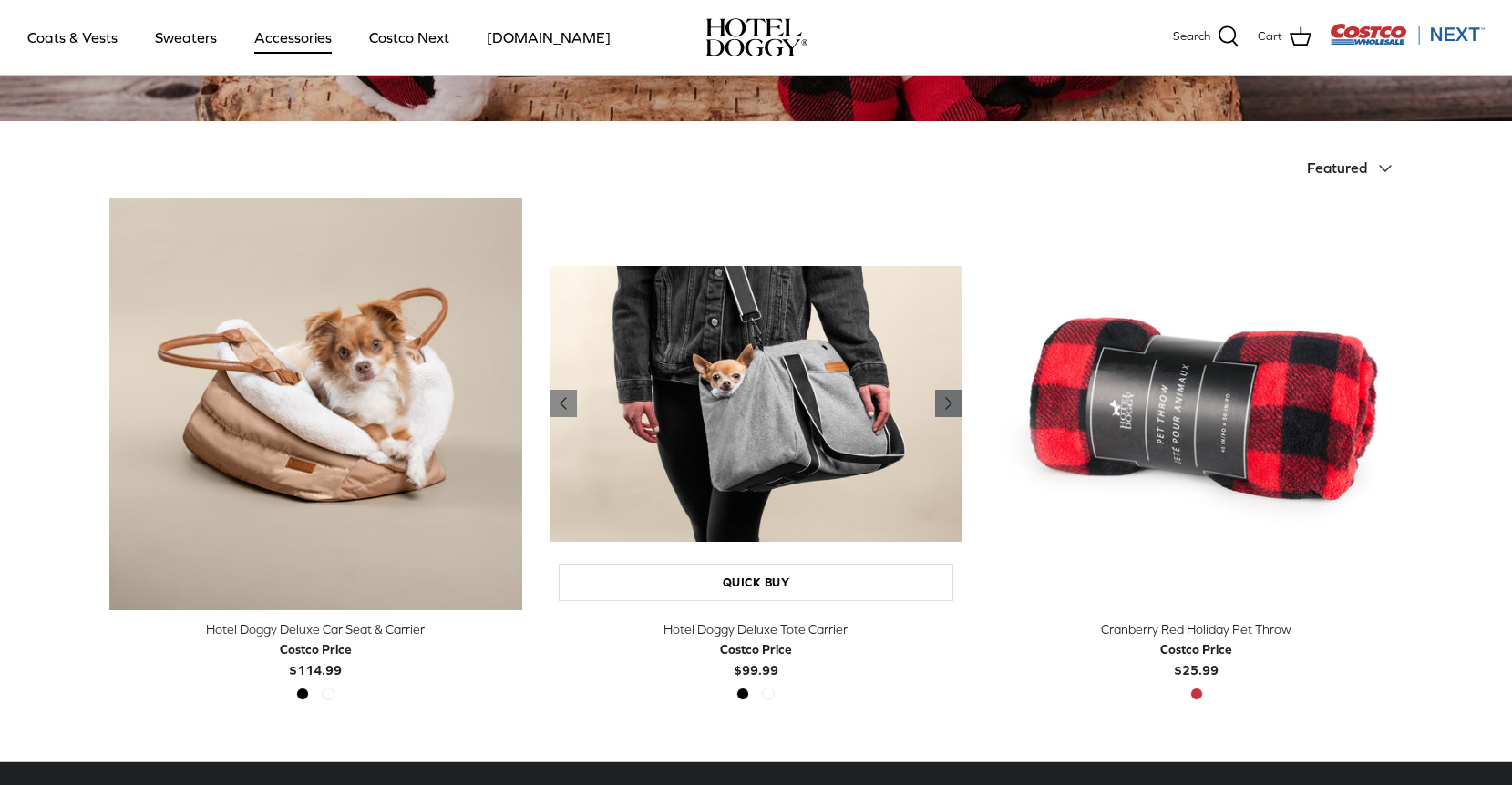
click at [952, 404] on icon "Right" at bounding box center [949, 403] width 22 height 22
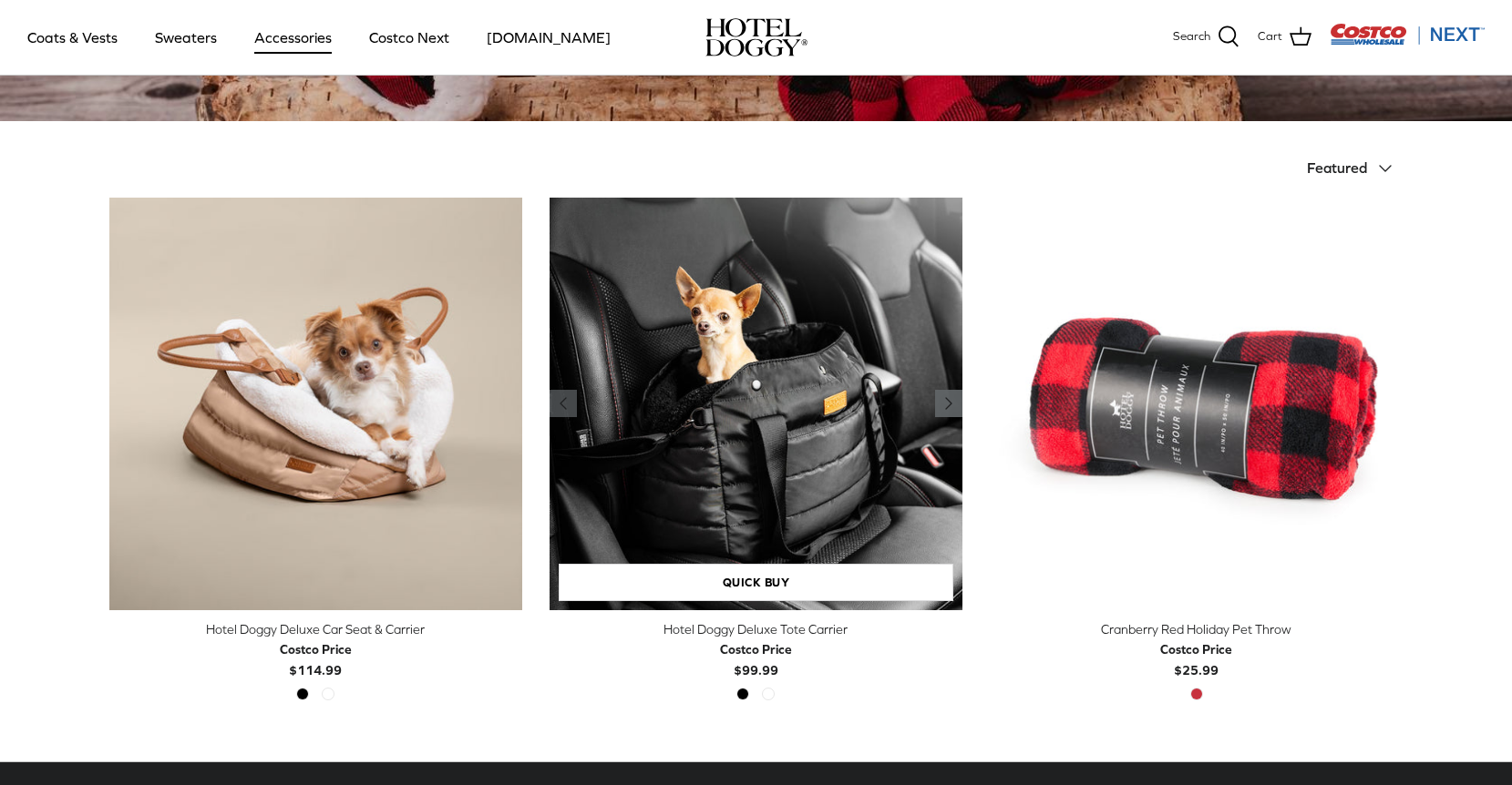
click at [940, 408] on icon "Right" at bounding box center [949, 403] width 22 height 22
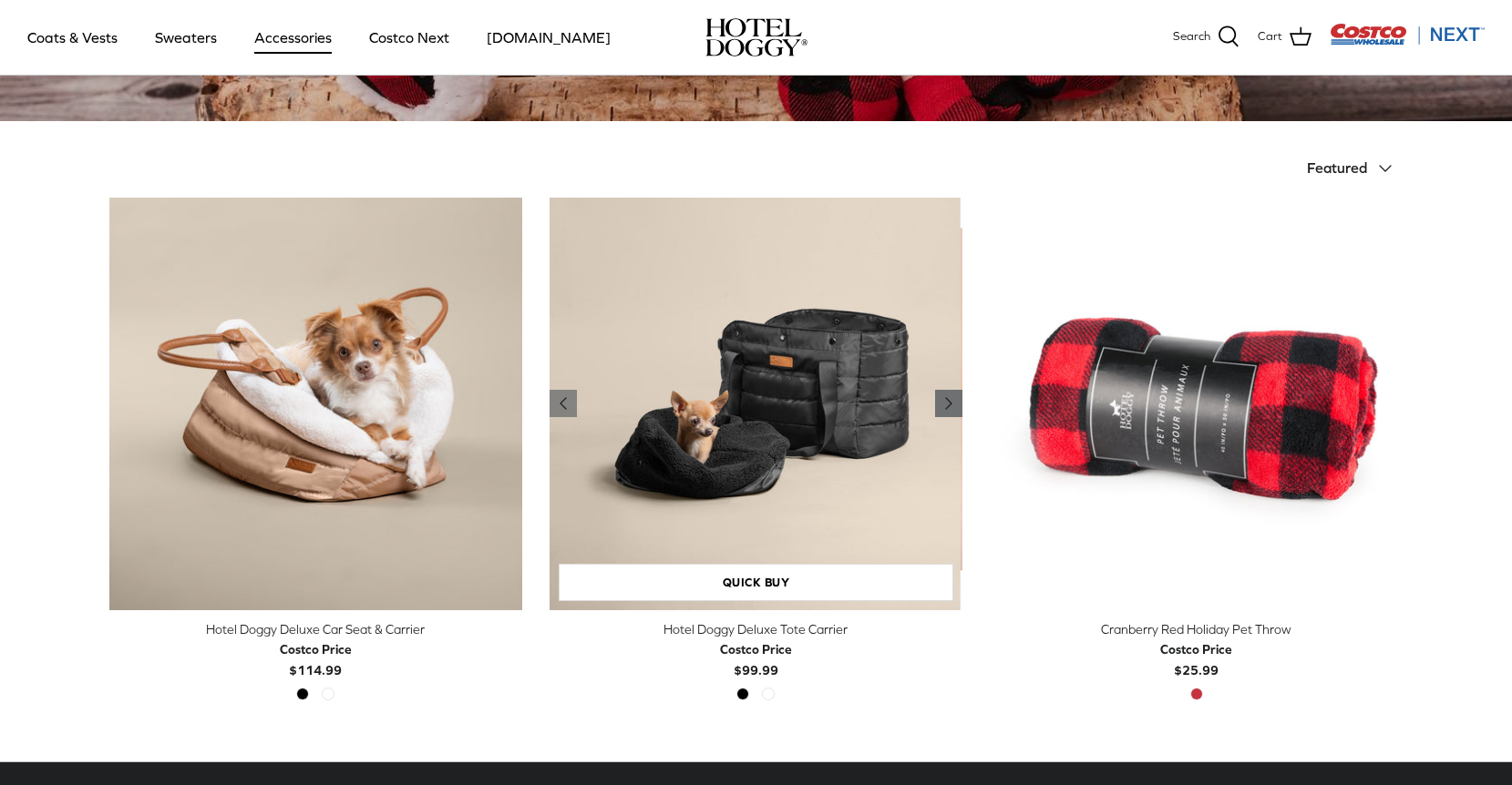
click at [940, 408] on icon "Right" at bounding box center [949, 403] width 22 height 22
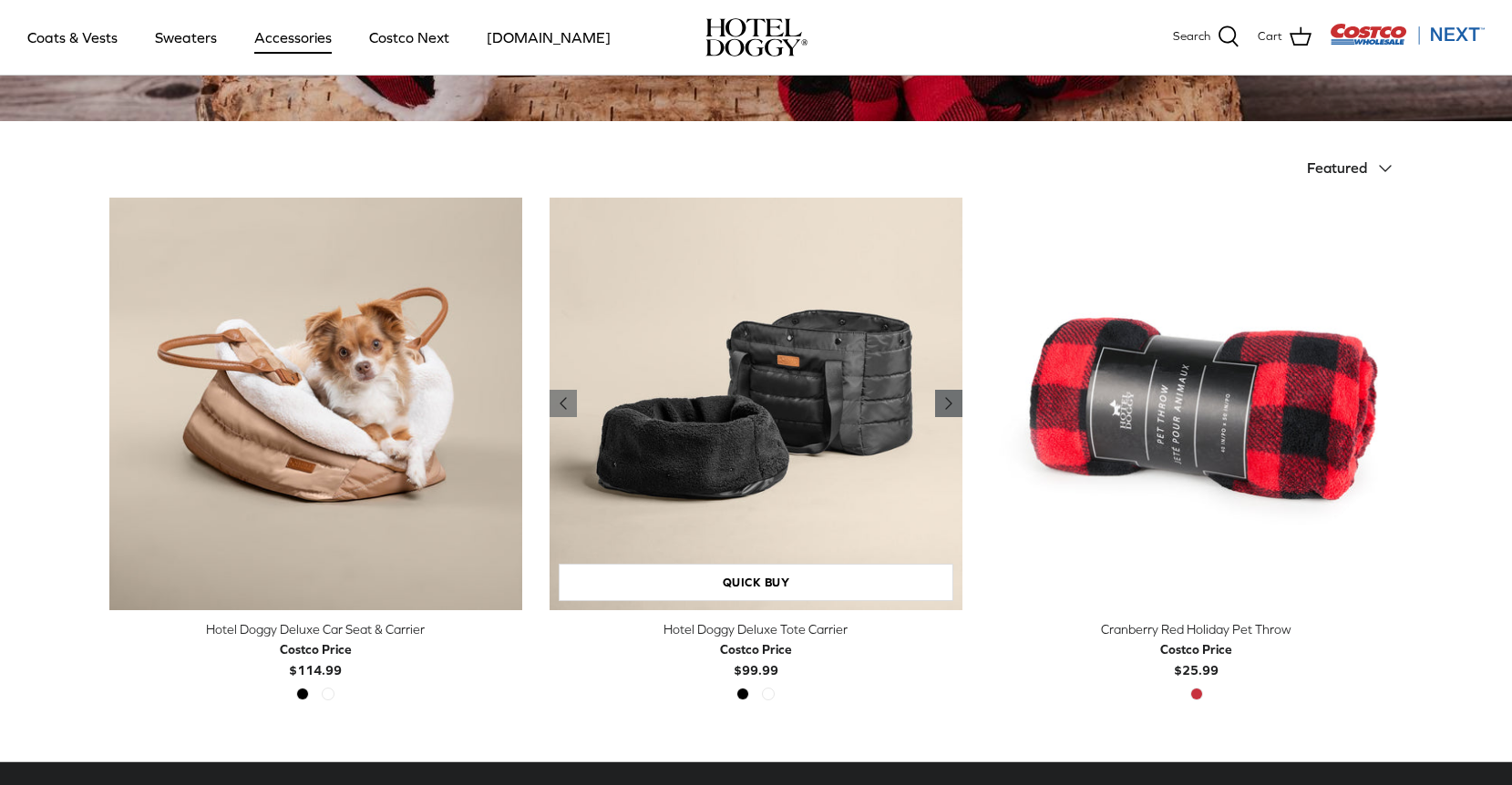
click at [940, 408] on icon "Right" at bounding box center [949, 403] width 22 height 22
